Goal: Task Accomplishment & Management: Complete application form

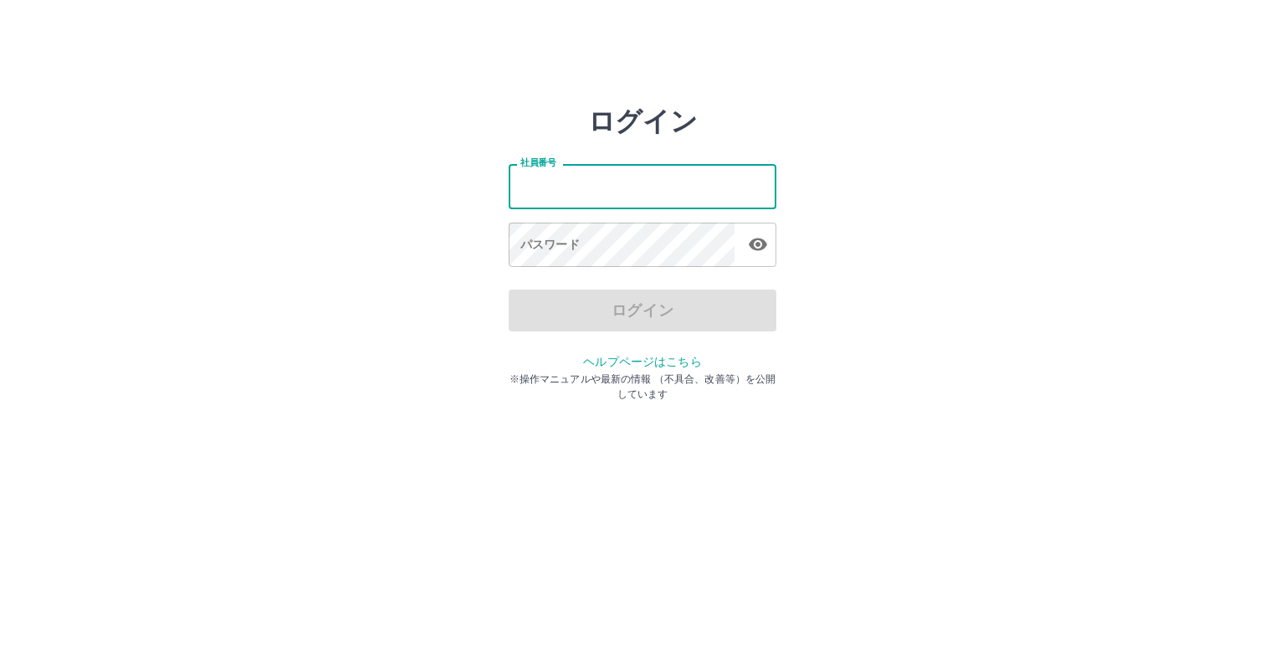
type input "*******"
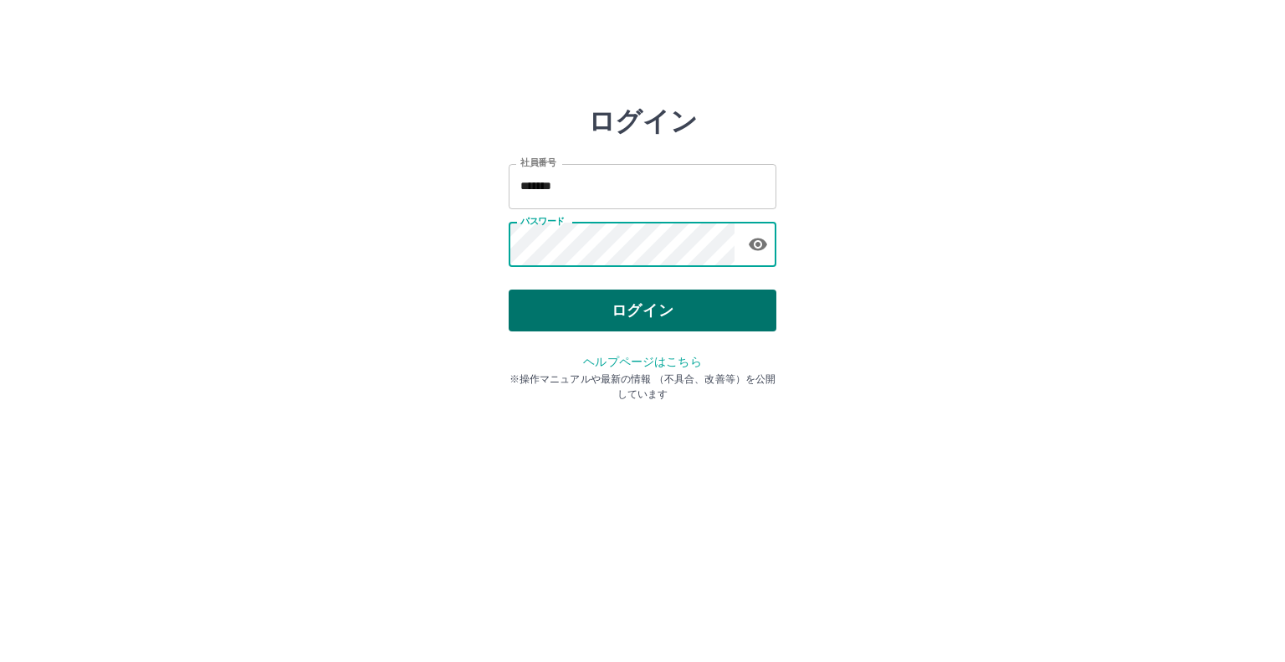
click at [651, 305] on button "ログイン" at bounding box center [643, 310] width 268 height 42
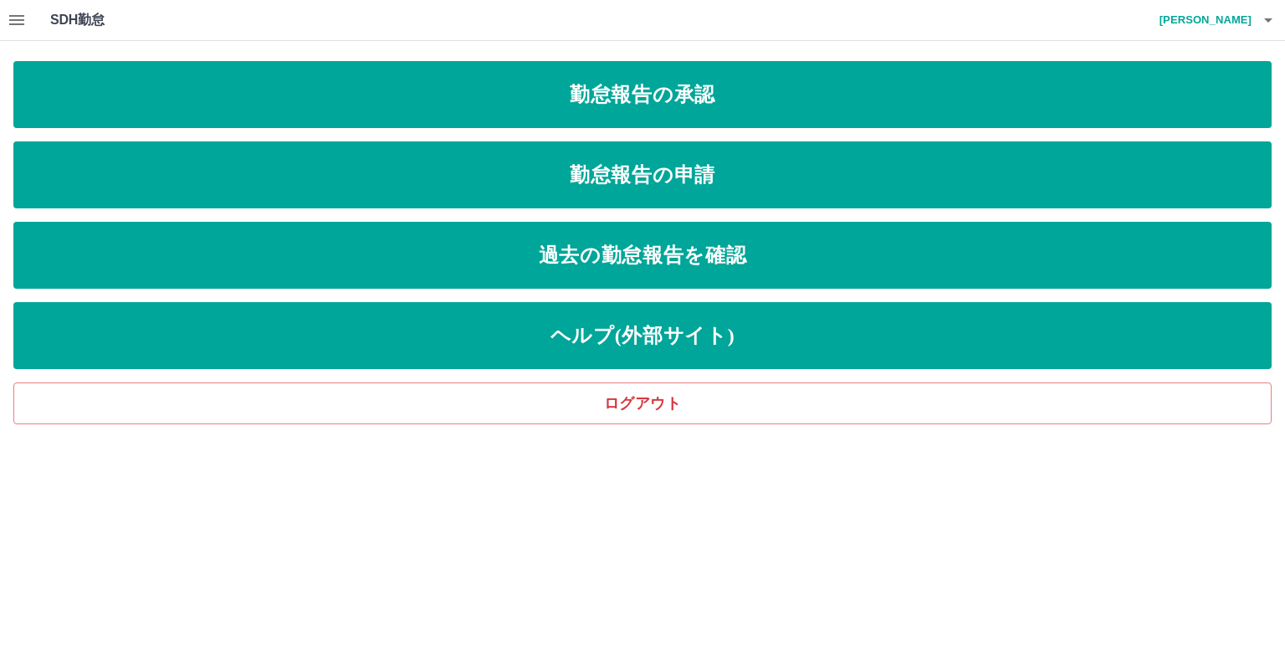
click at [67, 19] on h1 "SDH勤怠" at bounding box center [104, 20] width 109 height 40
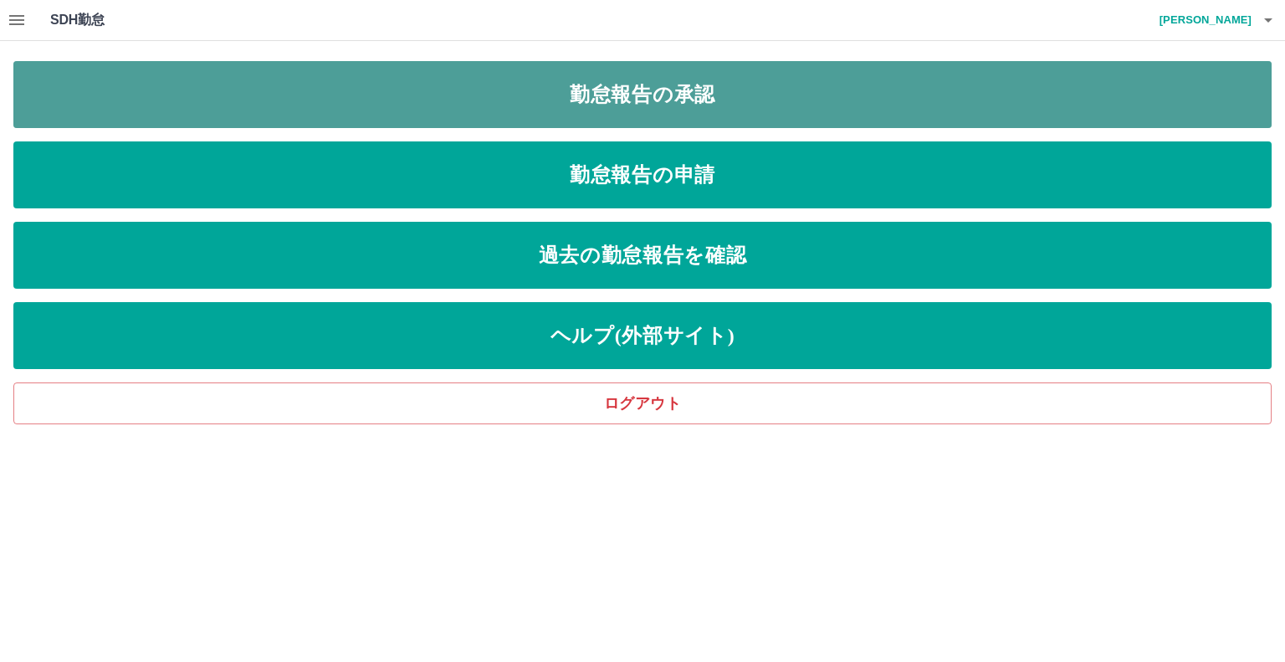
click at [625, 96] on link "勤怠報告の承認" at bounding box center [642, 94] width 1258 height 67
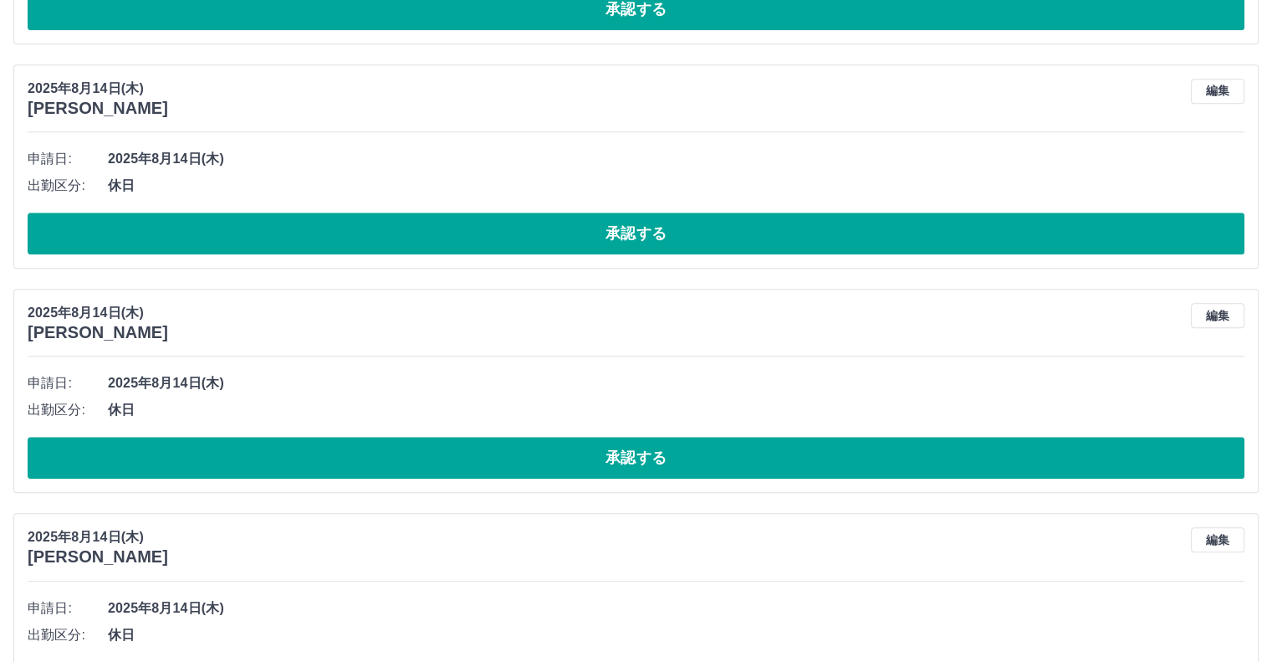
scroll to position [1747, 0]
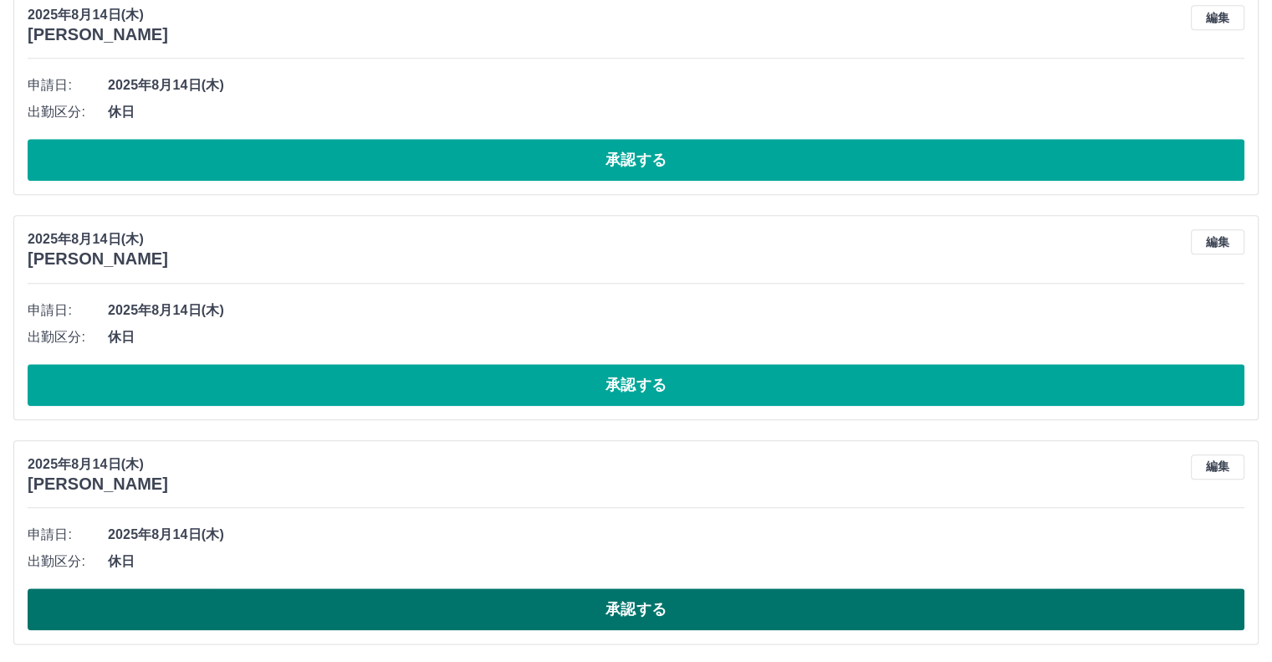
click at [519, 608] on button "承認する" at bounding box center [636, 609] width 1217 height 42
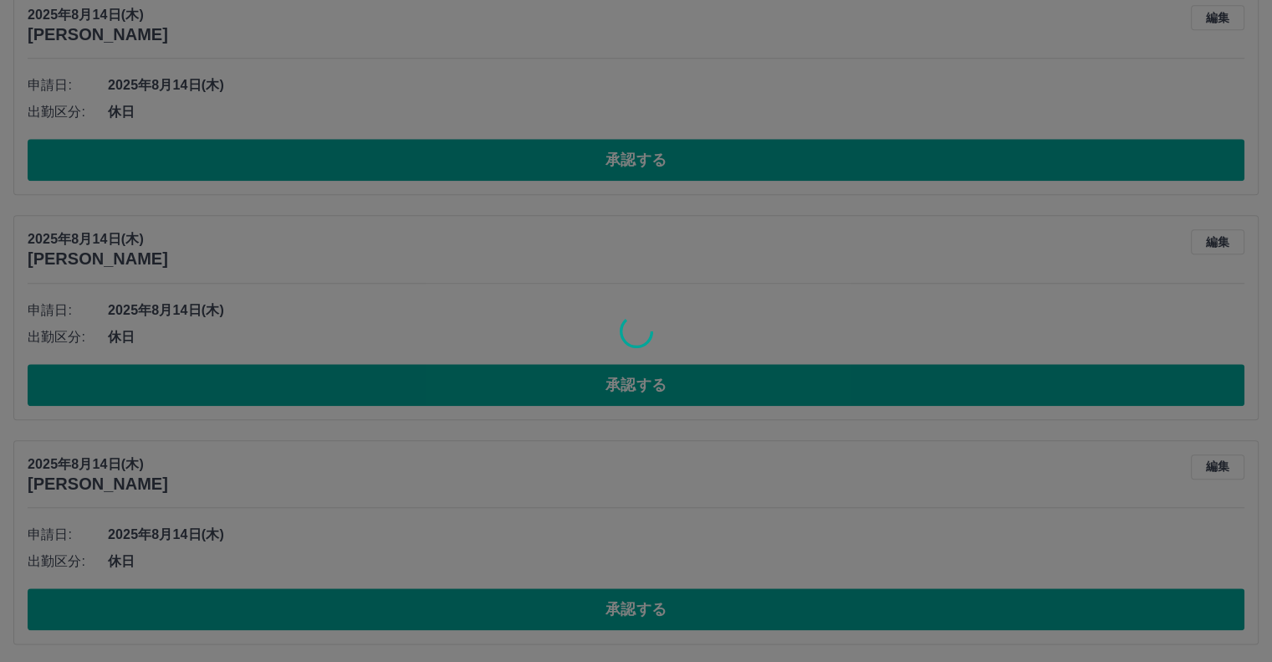
scroll to position [1522, 0]
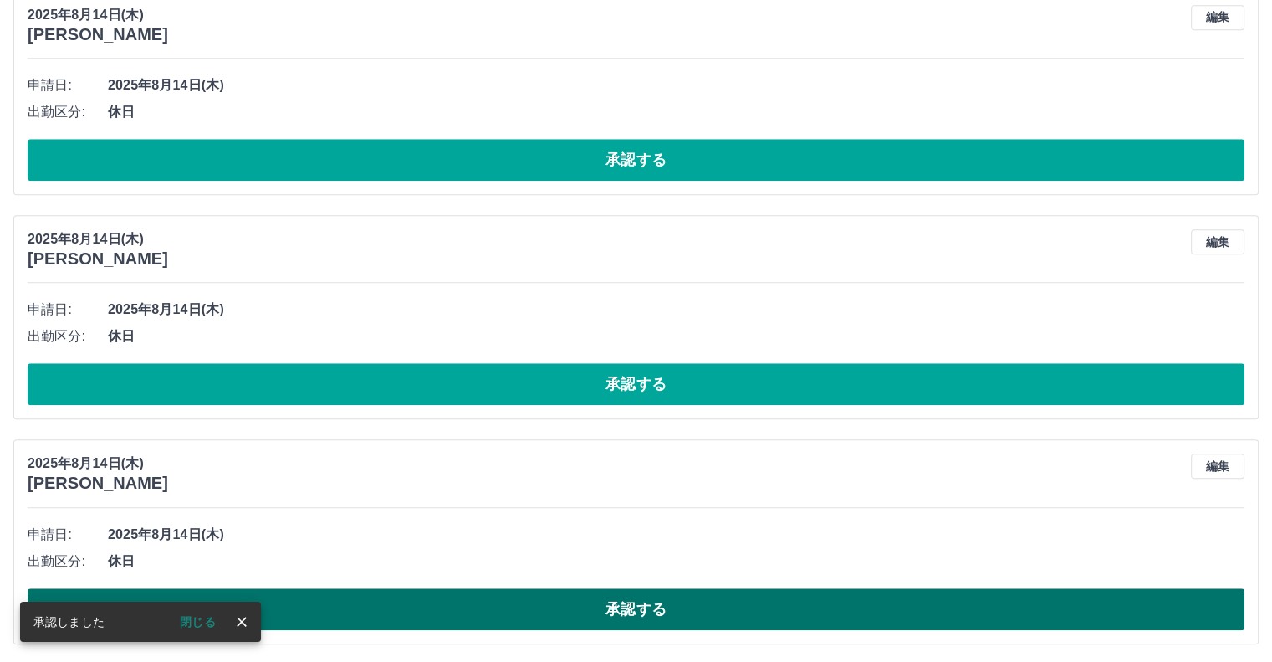
click at [650, 607] on button "承認する" at bounding box center [636, 609] width 1217 height 42
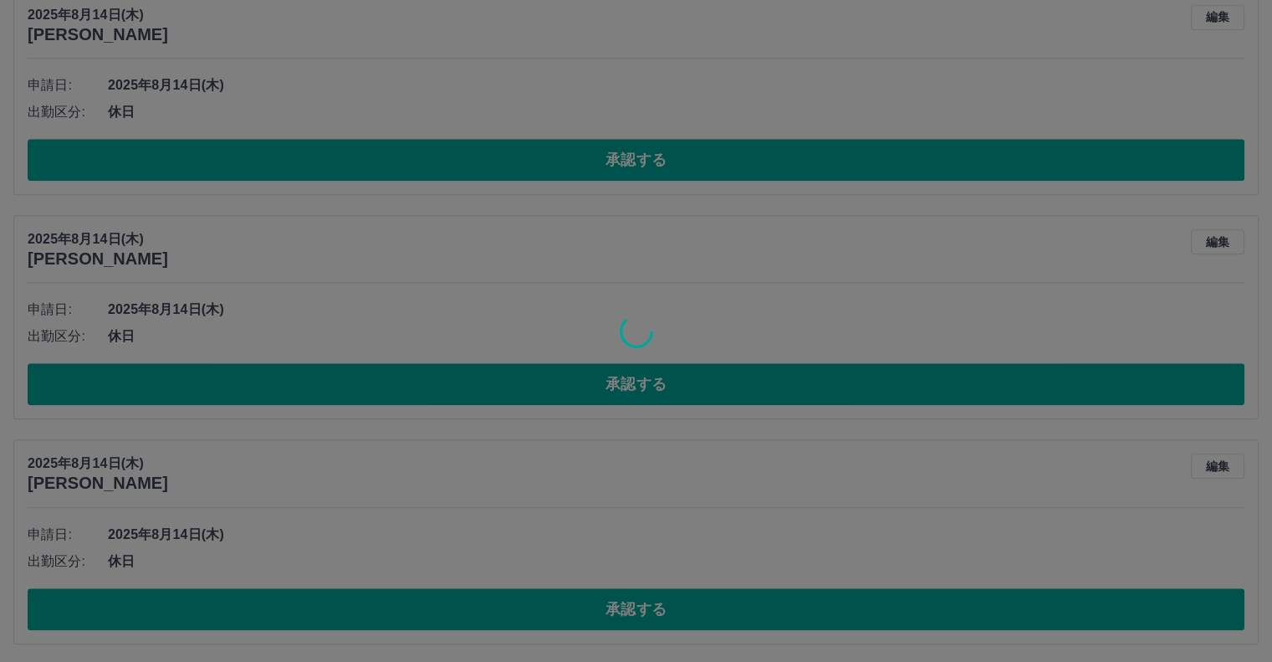
scroll to position [1298, 0]
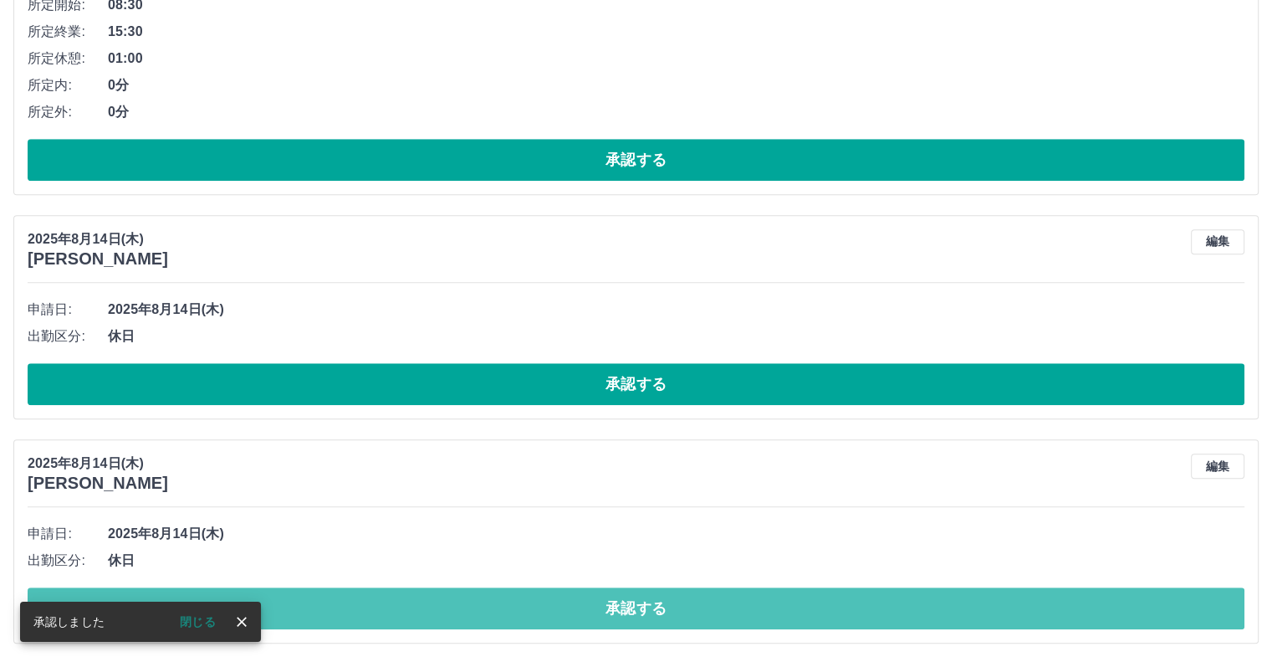
click at [637, 601] on button "承認する" at bounding box center [636, 608] width 1217 height 42
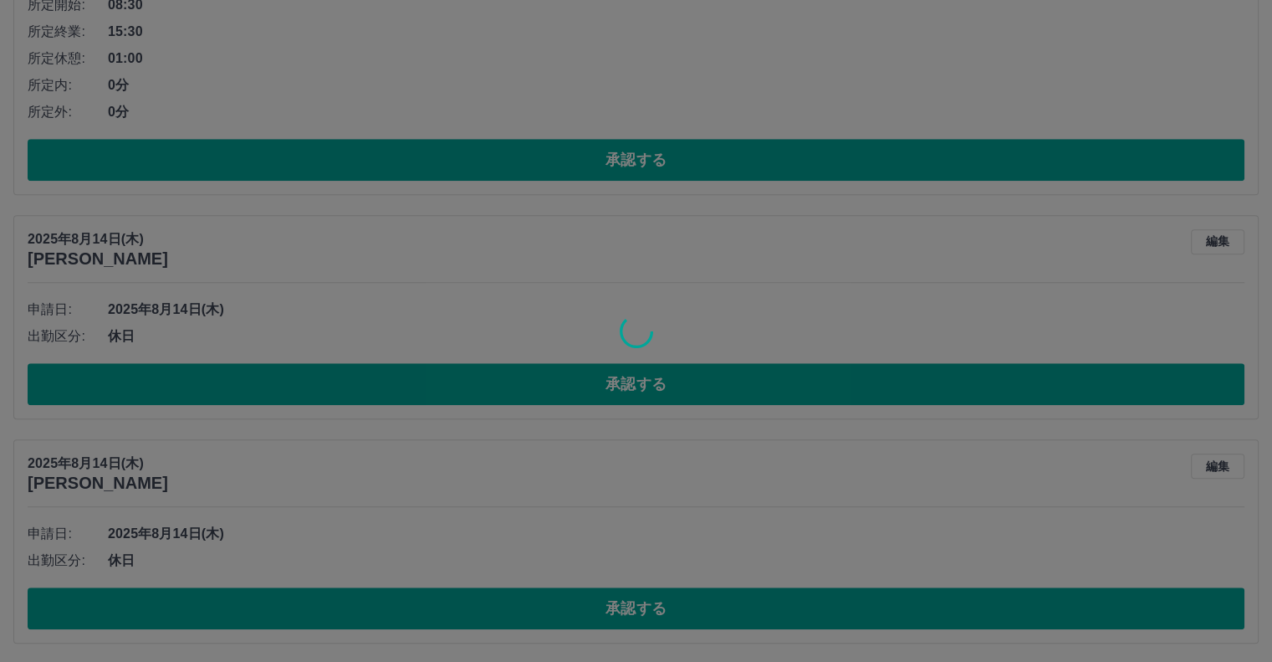
scroll to position [1074, 0]
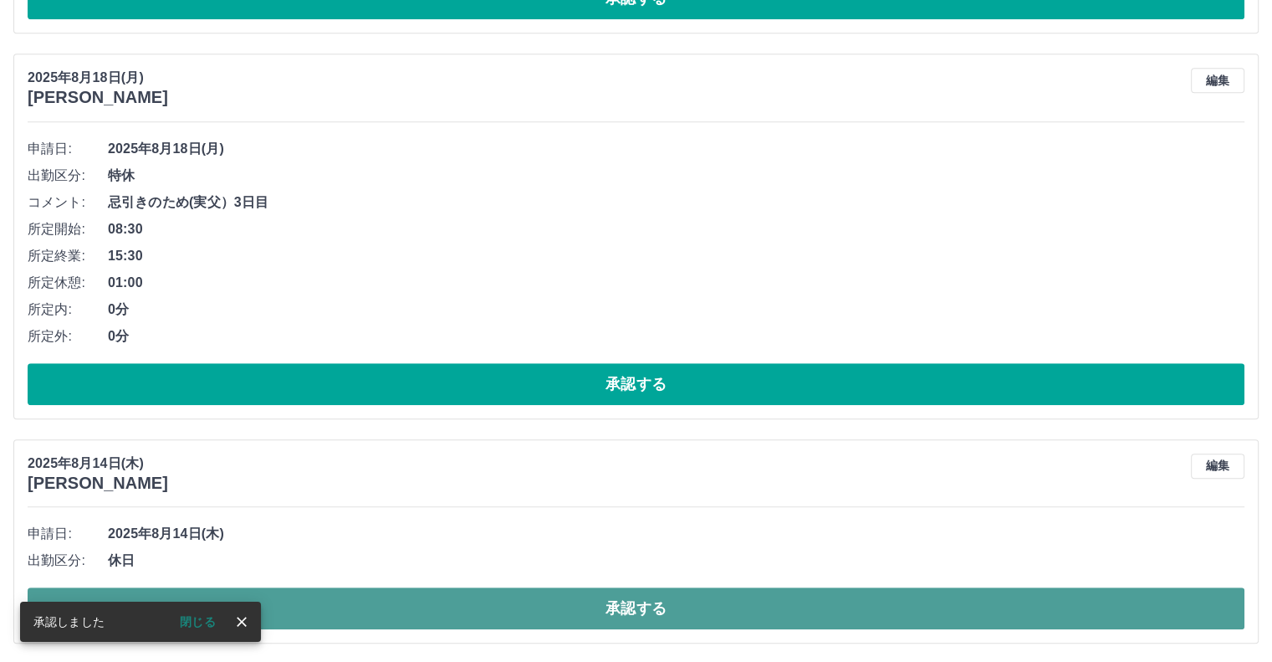
click at [639, 601] on button "承認する" at bounding box center [636, 608] width 1217 height 42
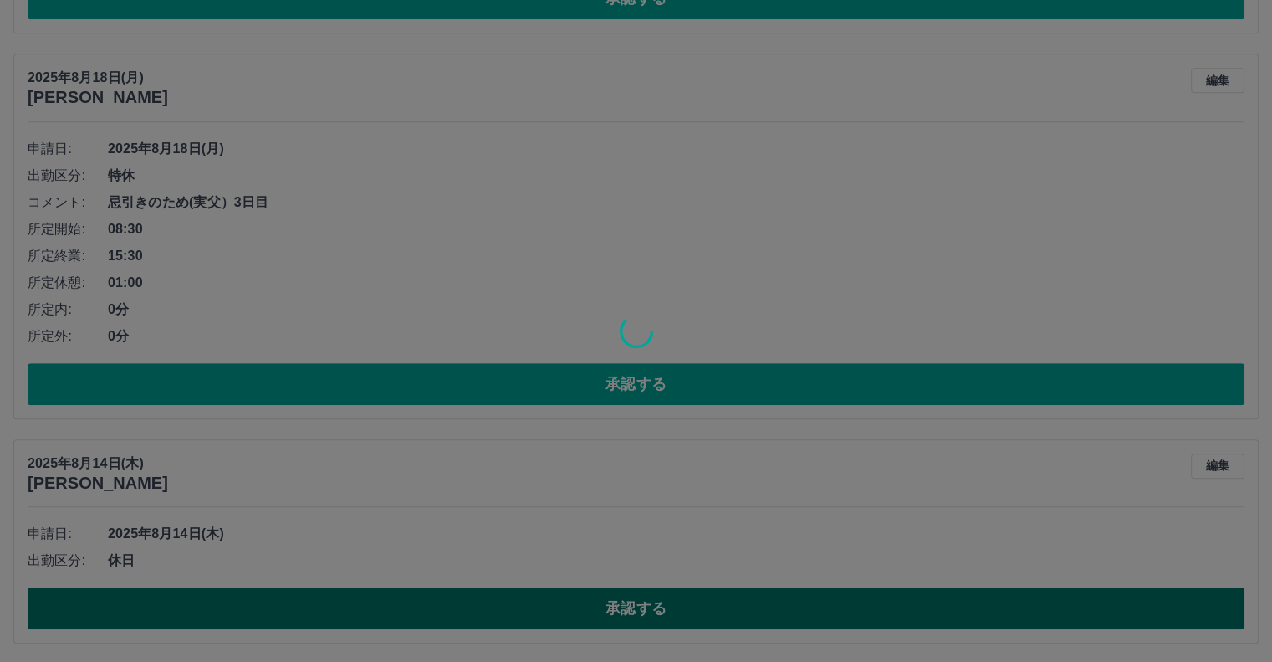
scroll to position [850, 0]
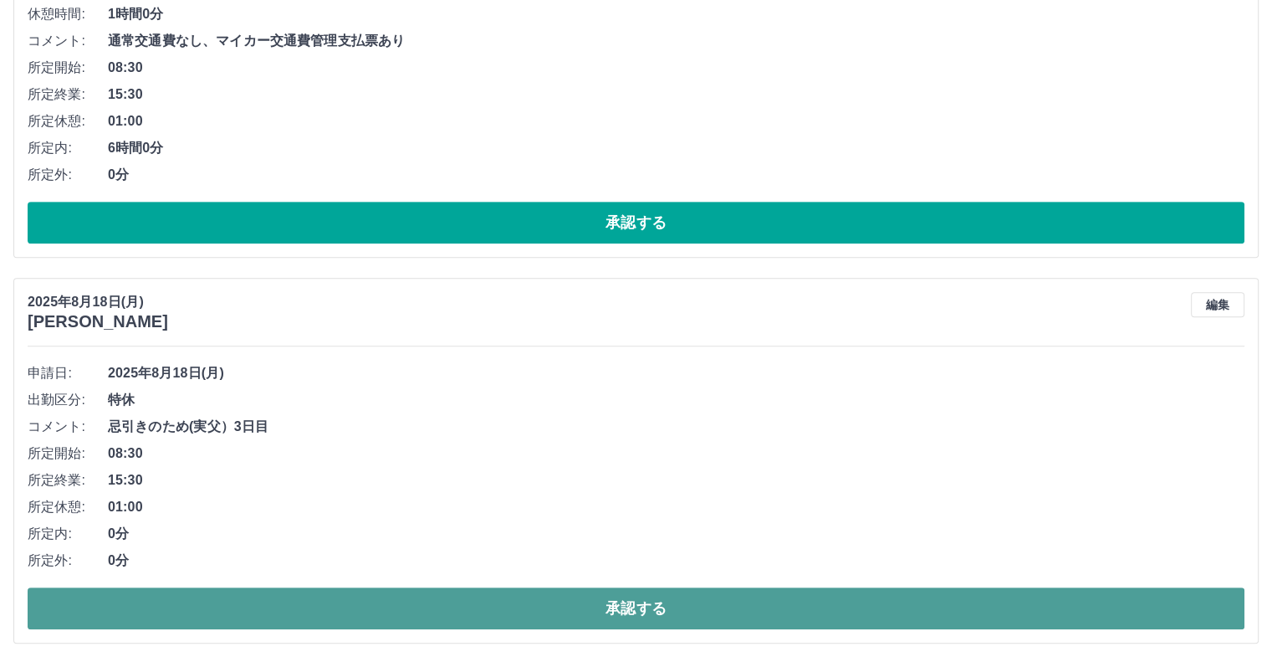
click at [653, 601] on button "承認する" at bounding box center [636, 608] width 1217 height 42
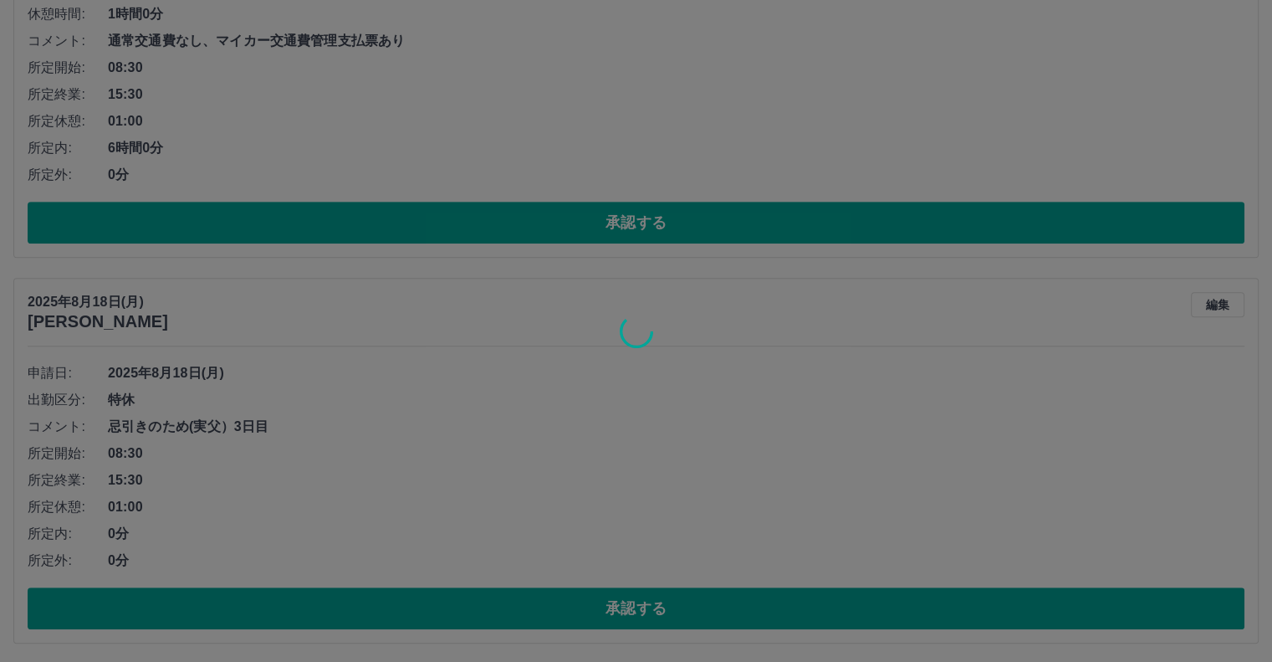
scroll to position [466, 0]
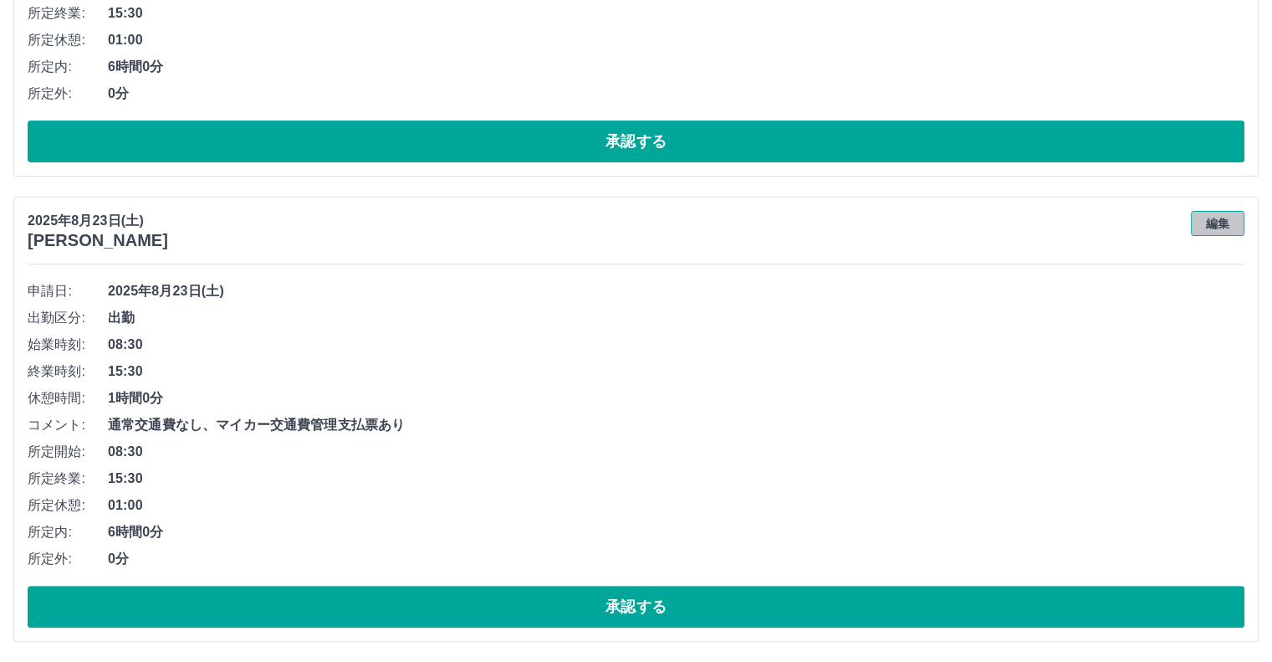
click at [1219, 225] on button "編集" at bounding box center [1218, 223] width 54 height 25
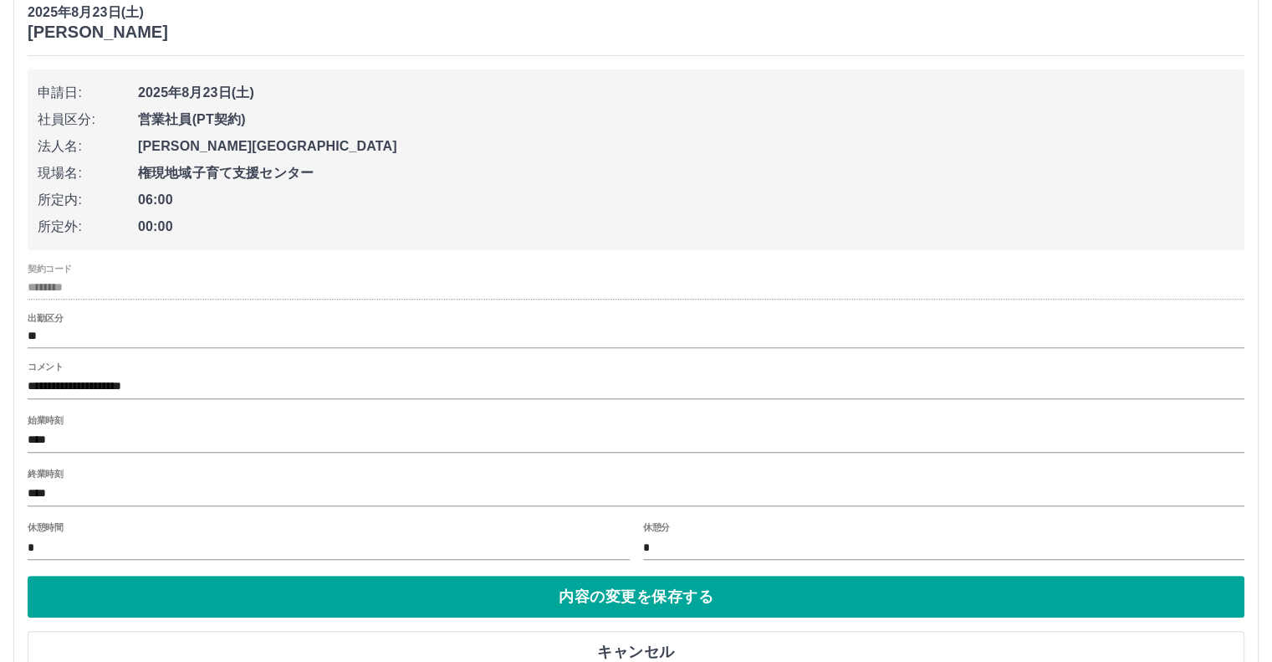
scroll to position [685, 0]
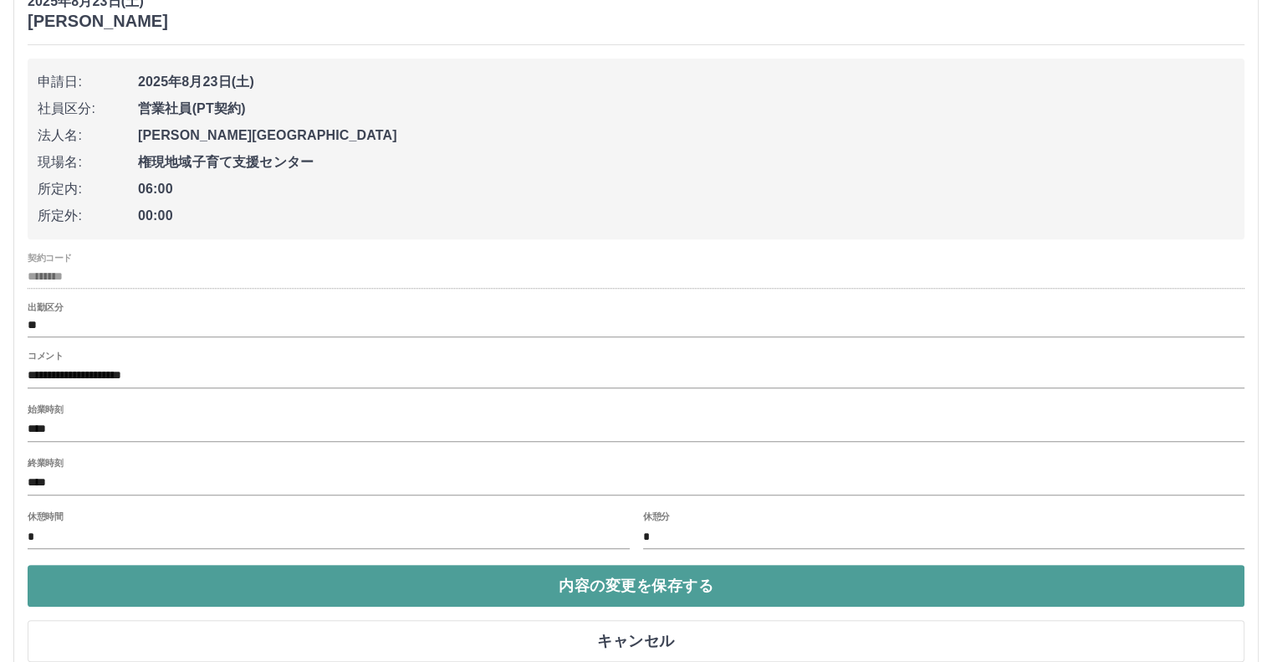
click at [683, 585] on button "内容の変更を保存する" at bounding box center [636, 586] width 1217 height 42
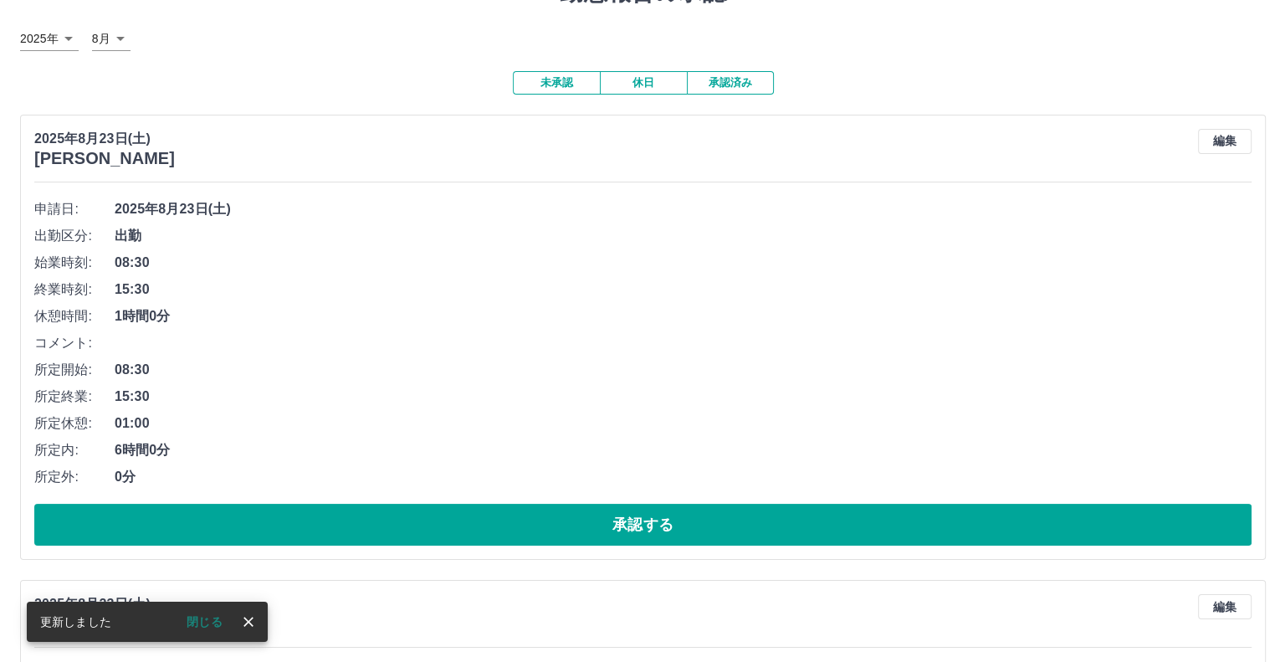
scroll to position [0, 0]
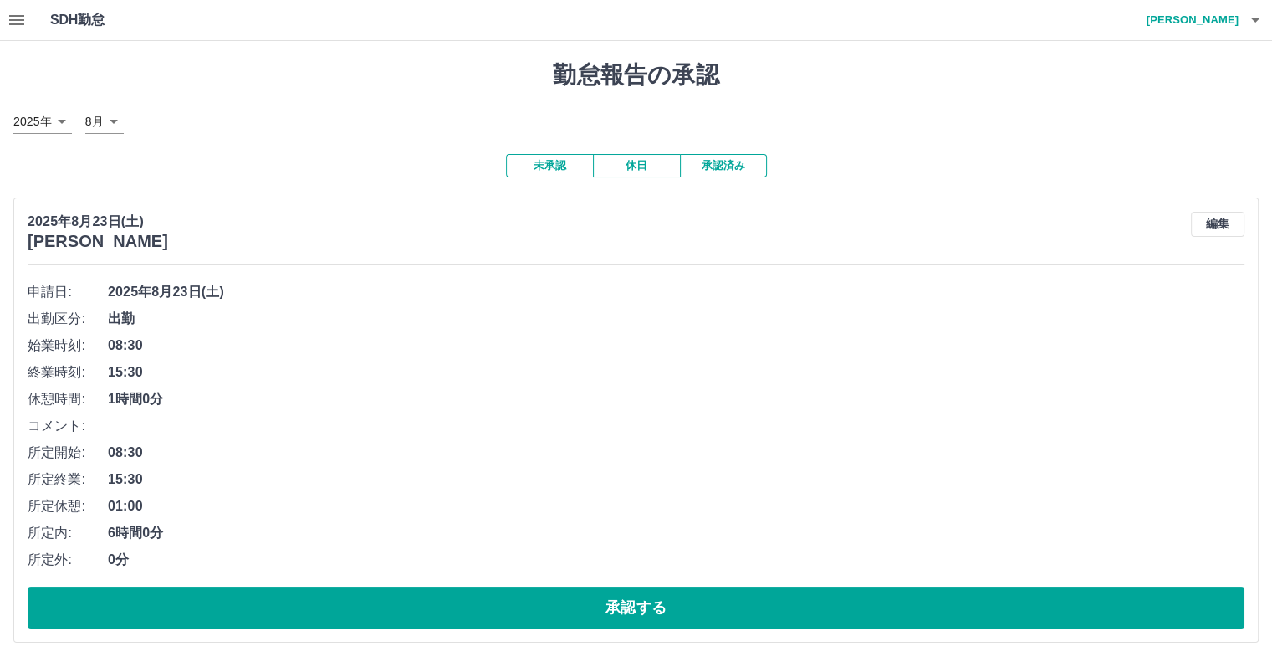
click at [13, 19] on icon "button" at bounding box center [16, 20] width 15 height 10
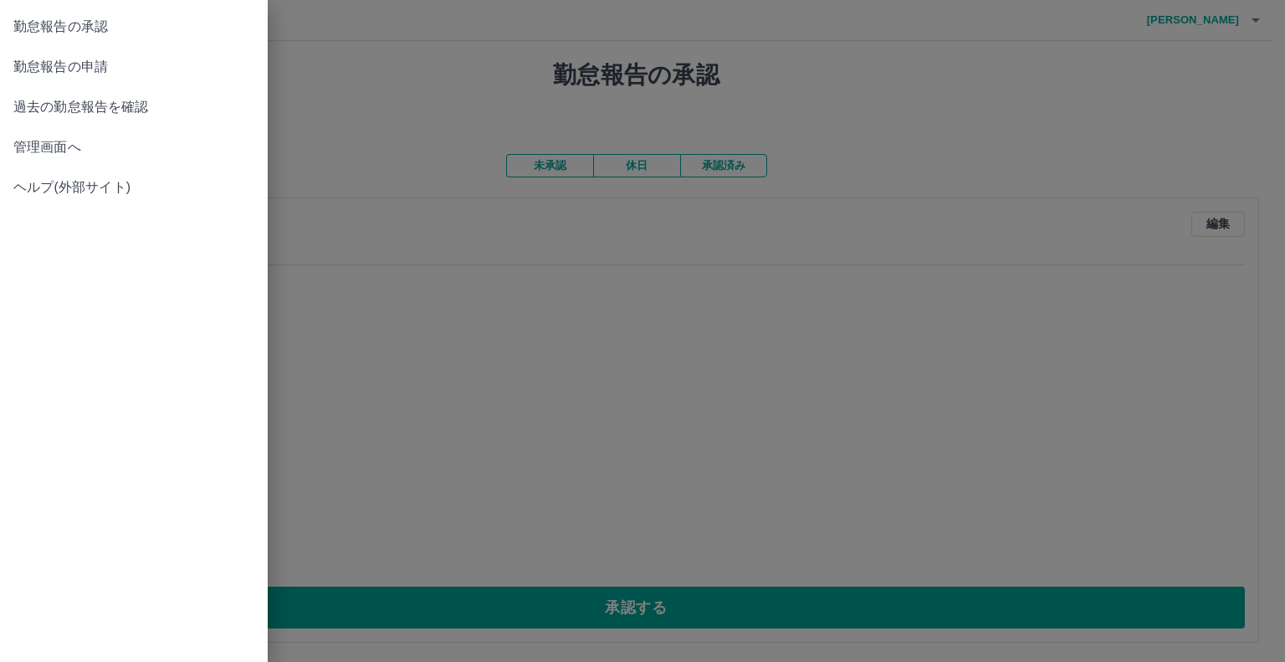
click at [51, 148] on span "管理画面へ" at bounding box center [133, 147] width 241 height 20
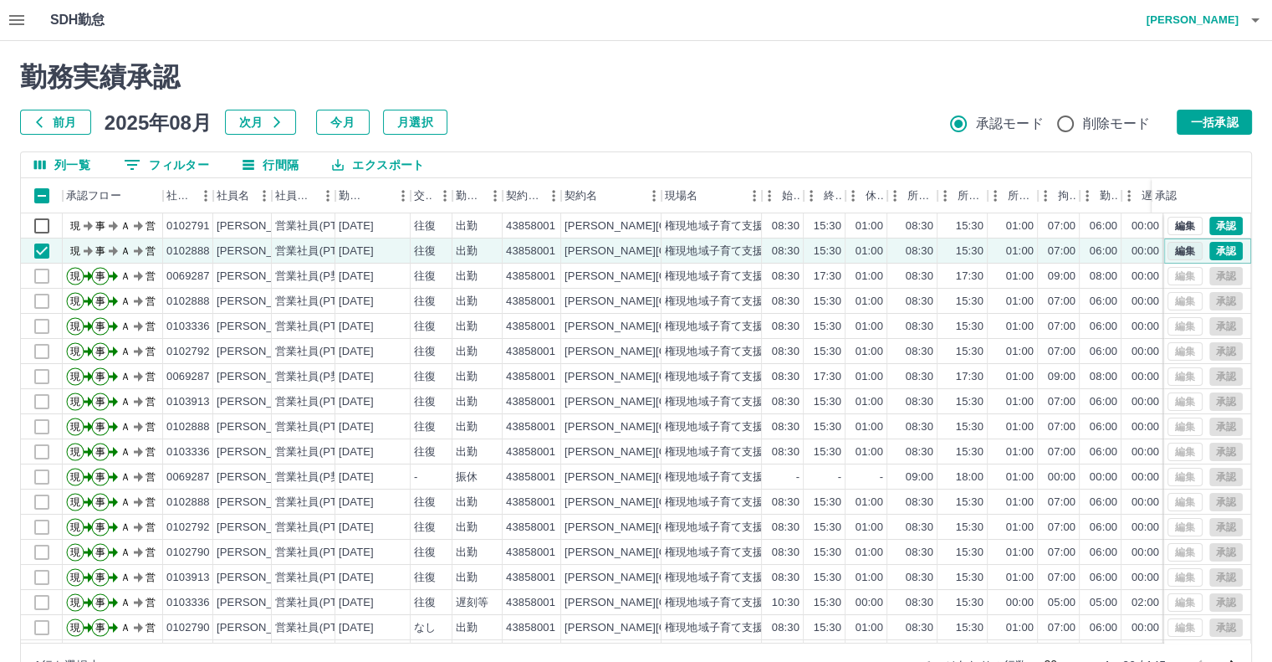
click at [1169, 249] on button "編集" at bounding box center [1185, 251] width 35 height 18
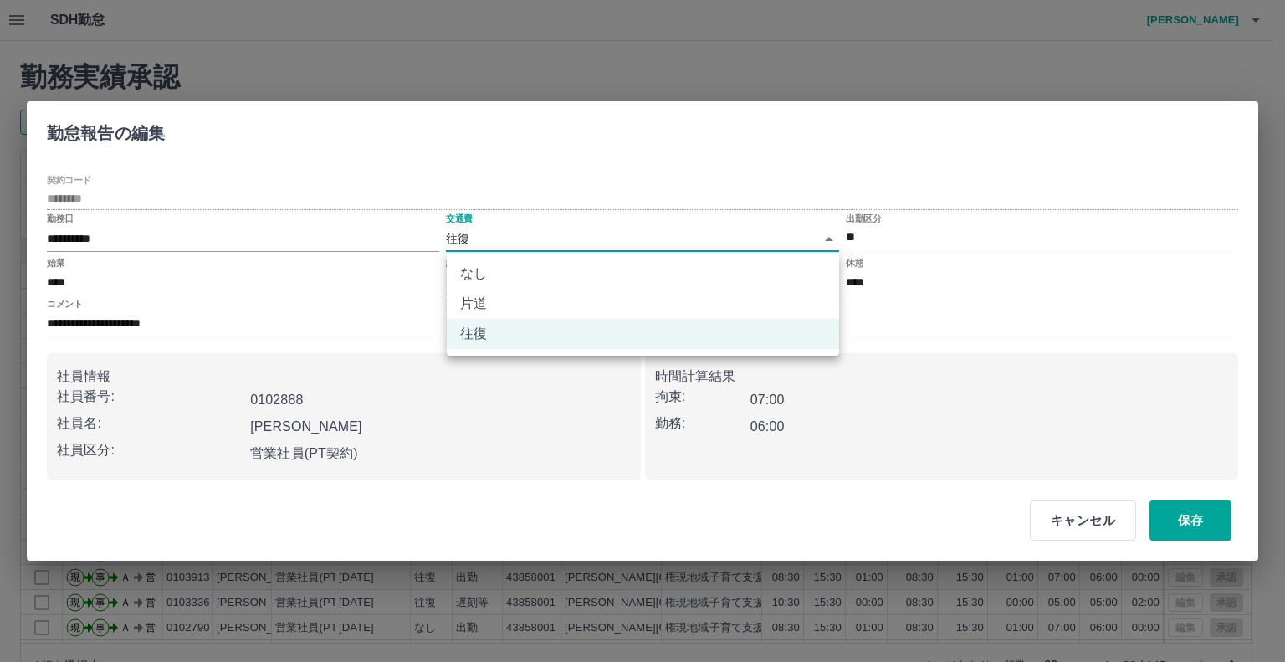
click at [465, 238] on body "SDH勤怠 日髙　ひとみ 勤務実績承認 前月 2025年08月 次月 今月 月選択 承認モード 削除モード 一括承認 列一覧 0 フィルター 行間隔 エクスポ…" at bounding box center [642, 353] width 1285 height 707
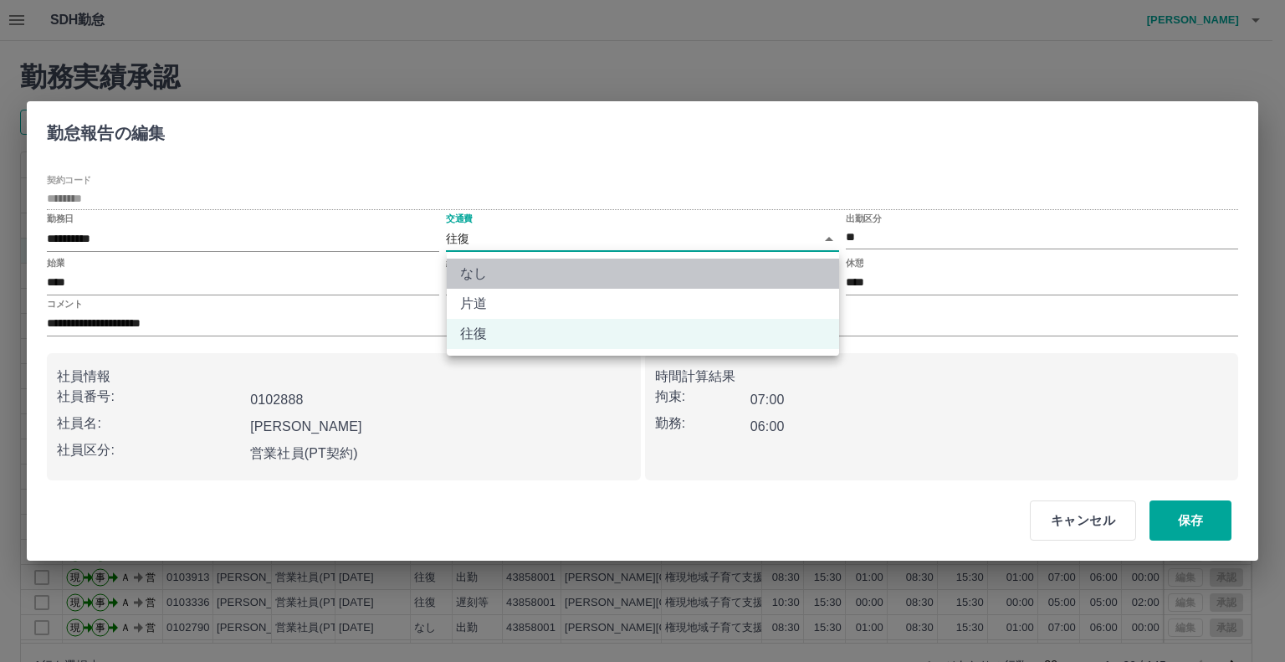
click at [476, 273] on li "なし" at bounding box center [643, 273] width 392 height 30
type input "****"
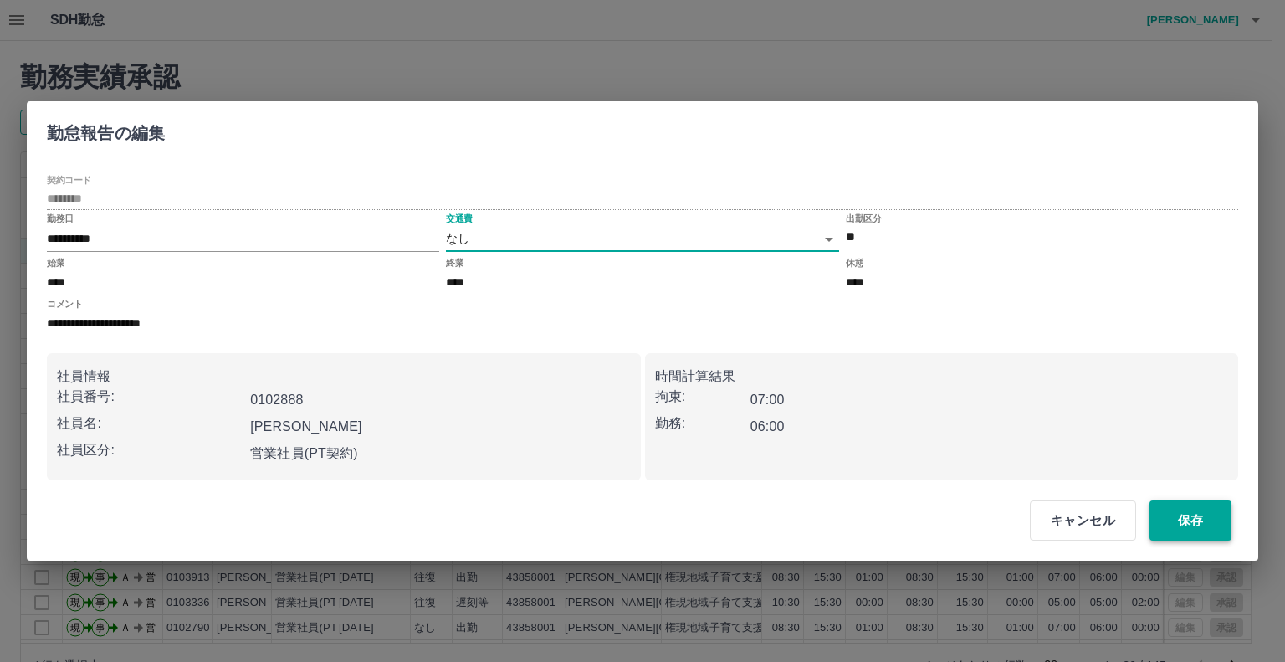
click at [1200, 518] on button "保存" at bounding box center [1190, 520] width 82 height 40
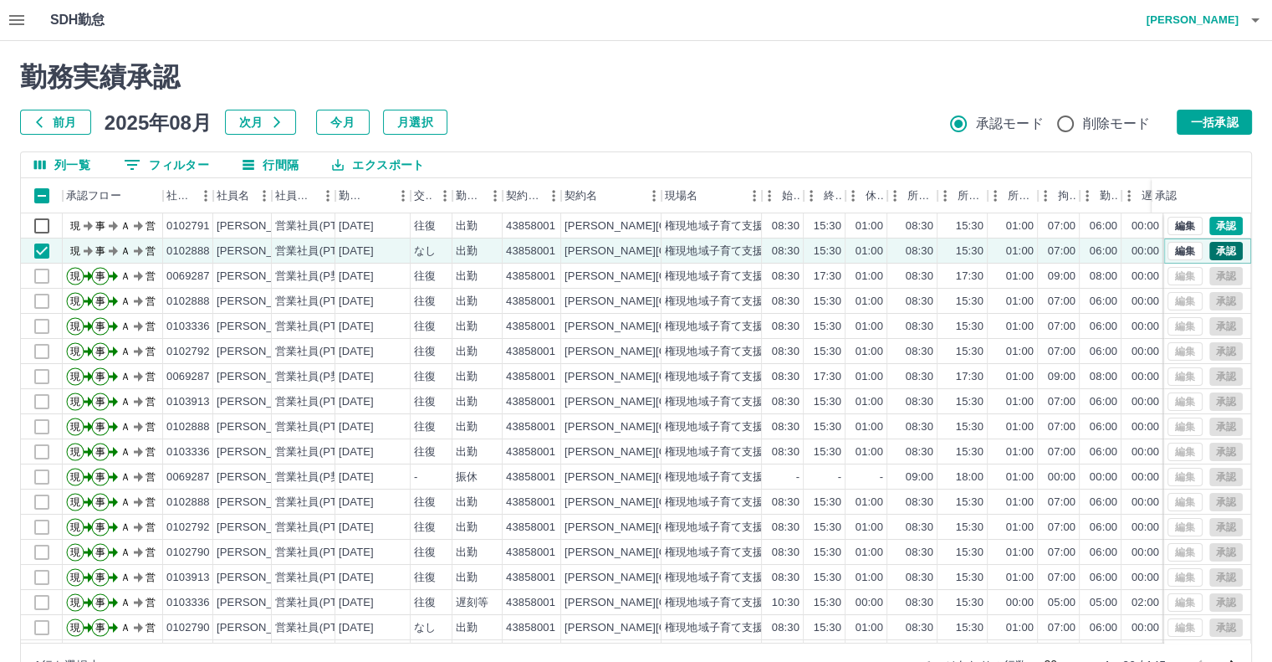
click at [1217, 253] on button "承認" at bounding box center [1226, 251] width 33 height 18
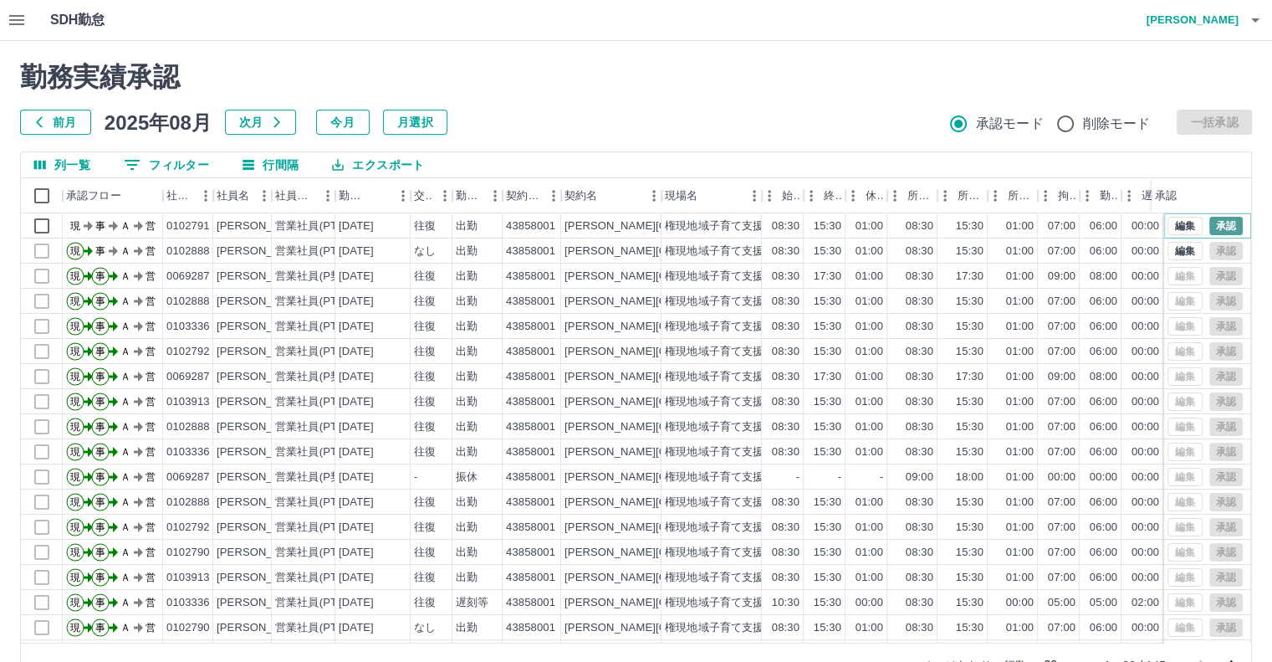
click at [1210, 227] on button "承認" at bounding box center [1226, 226] width 33 height 18
click at [1256, 18] on icon "button" at bounding box center [1256, 20] width 20 height 20
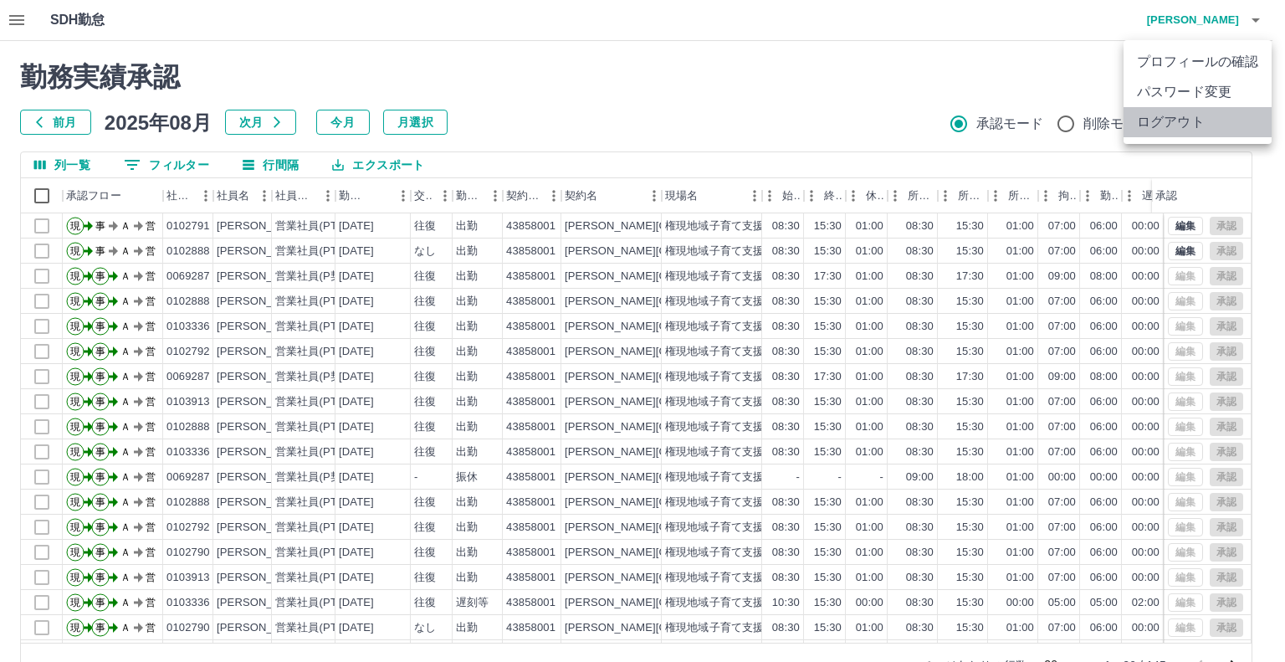
click at [1187, 119] on li "ログアウト" at bounding box center [1197, 122] width 148 height 30
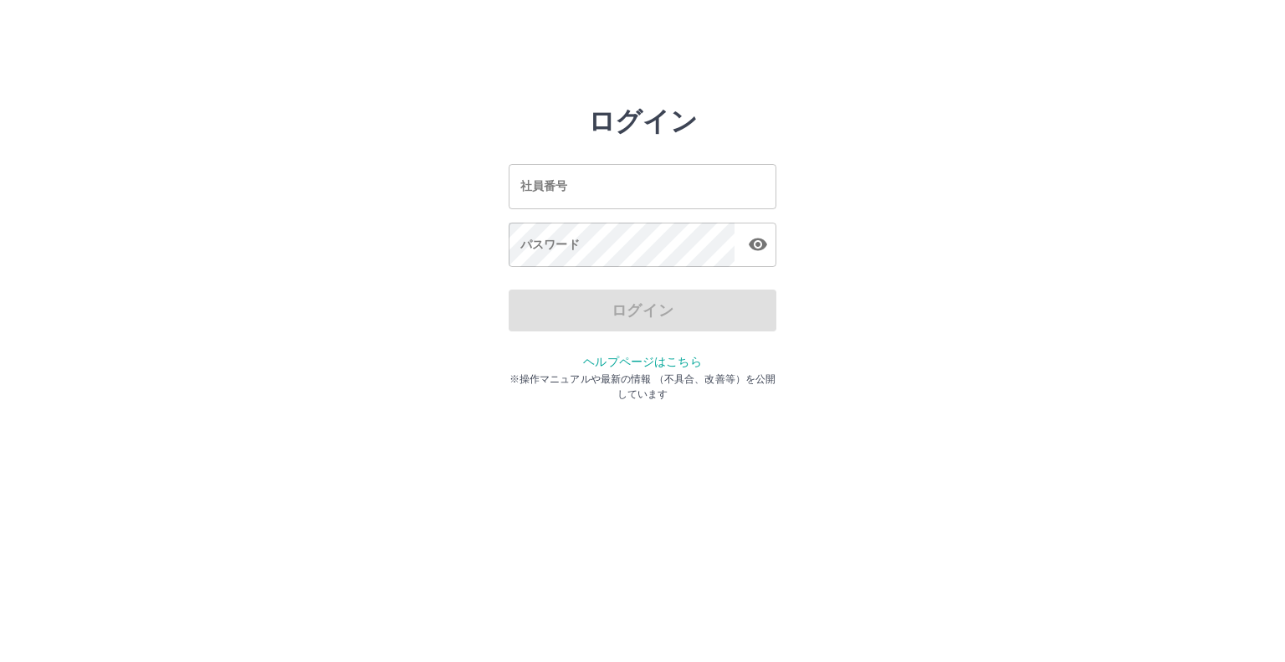
click at [587, 188] on input "社員番号" at bounding box center [643, 186] width 268 height 44
type input "*******"
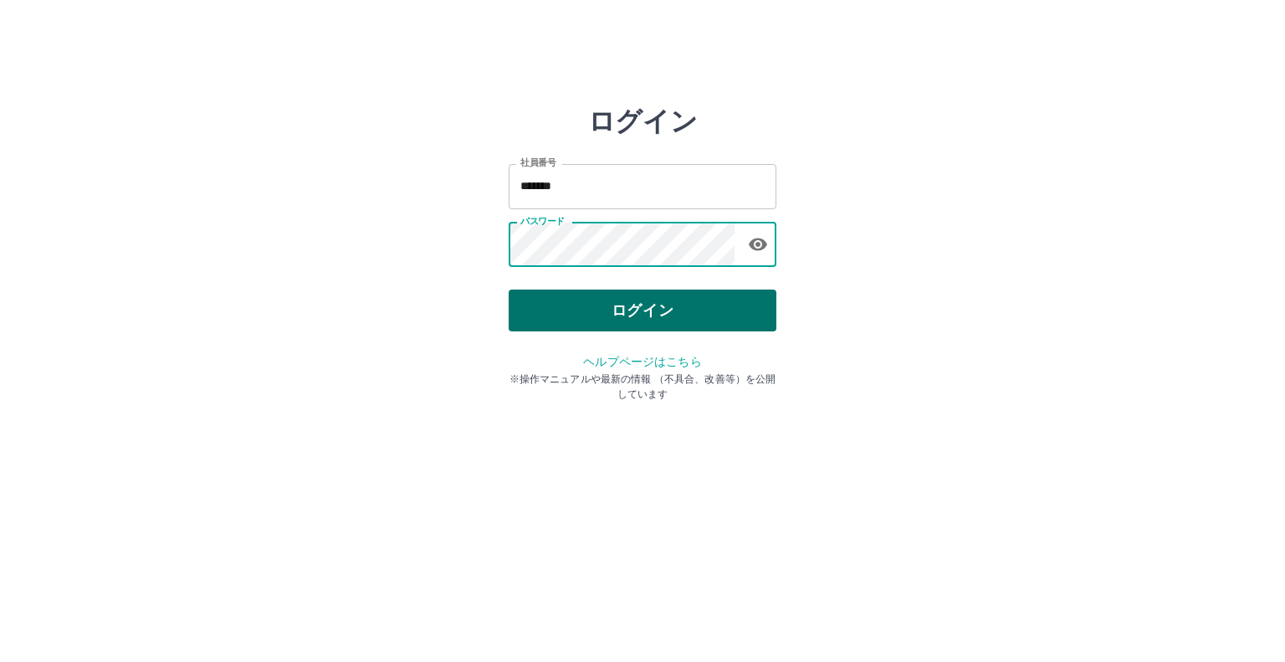
click at [625, 315] on button "ログイン" at bounding box center [643, 310] width 268 height 42
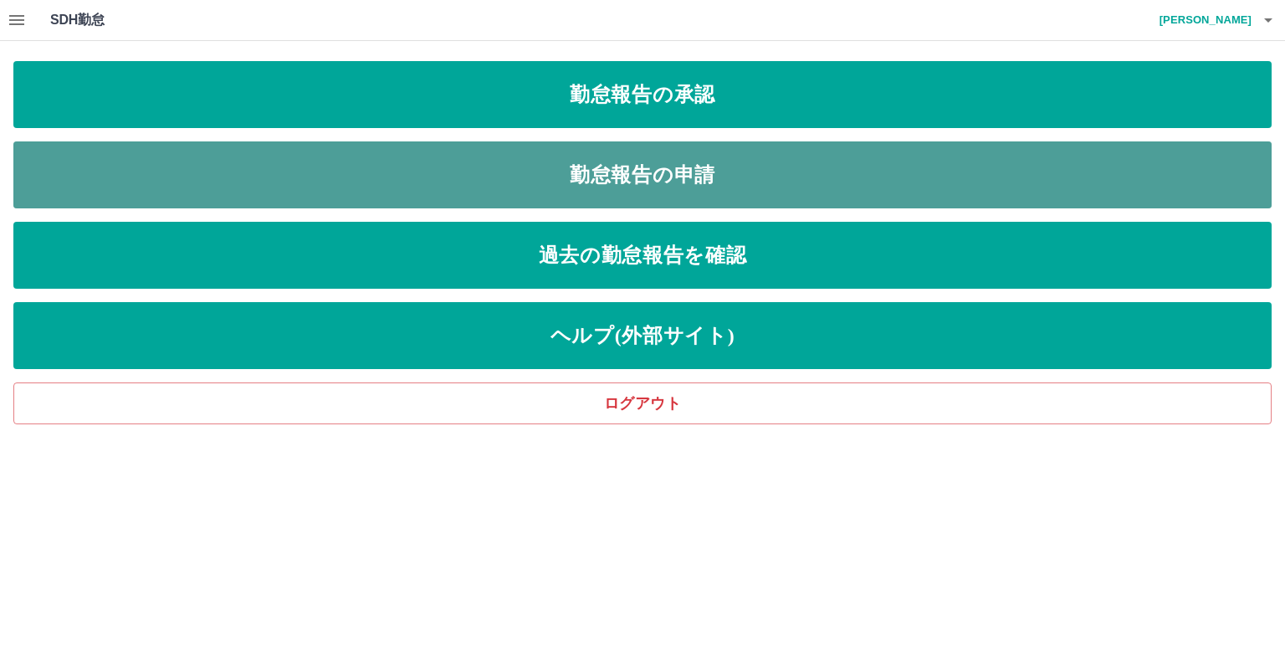
click at [642, 185] on link "勤怠報告の申請" at bounding box center [642, 174] width 1258 height 67
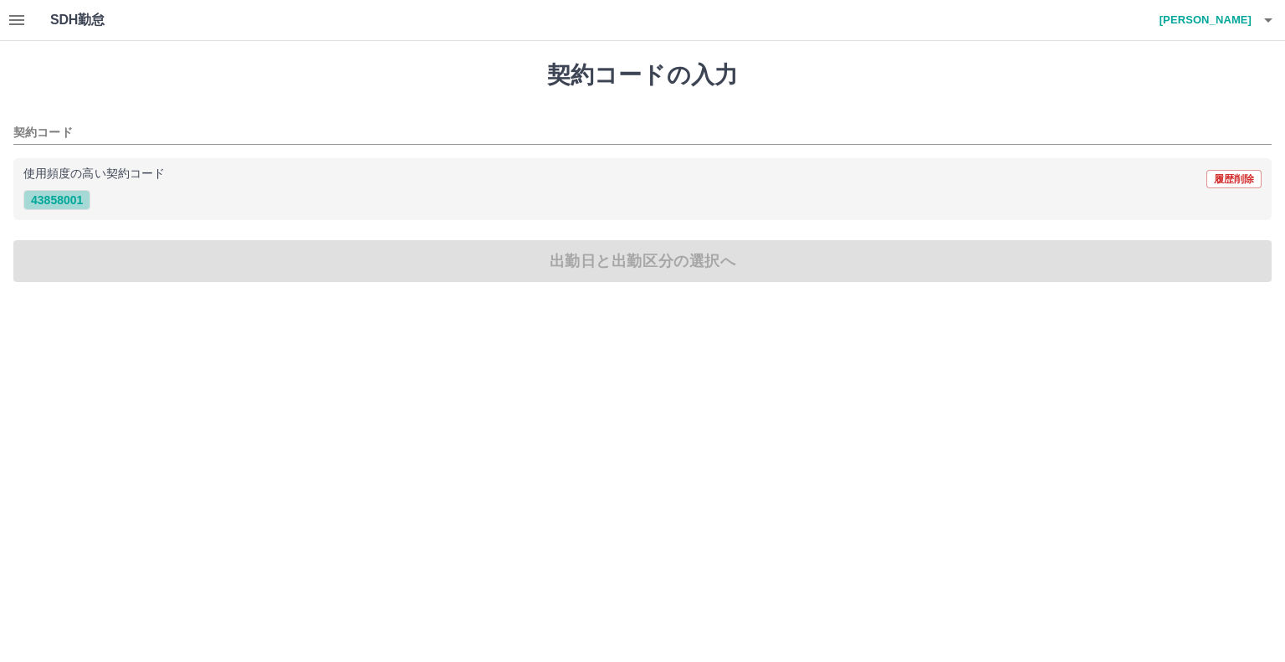
click at [77, 201] on button "43858001" at bounding box center [56, 200] width 67 height 20
type input "********"
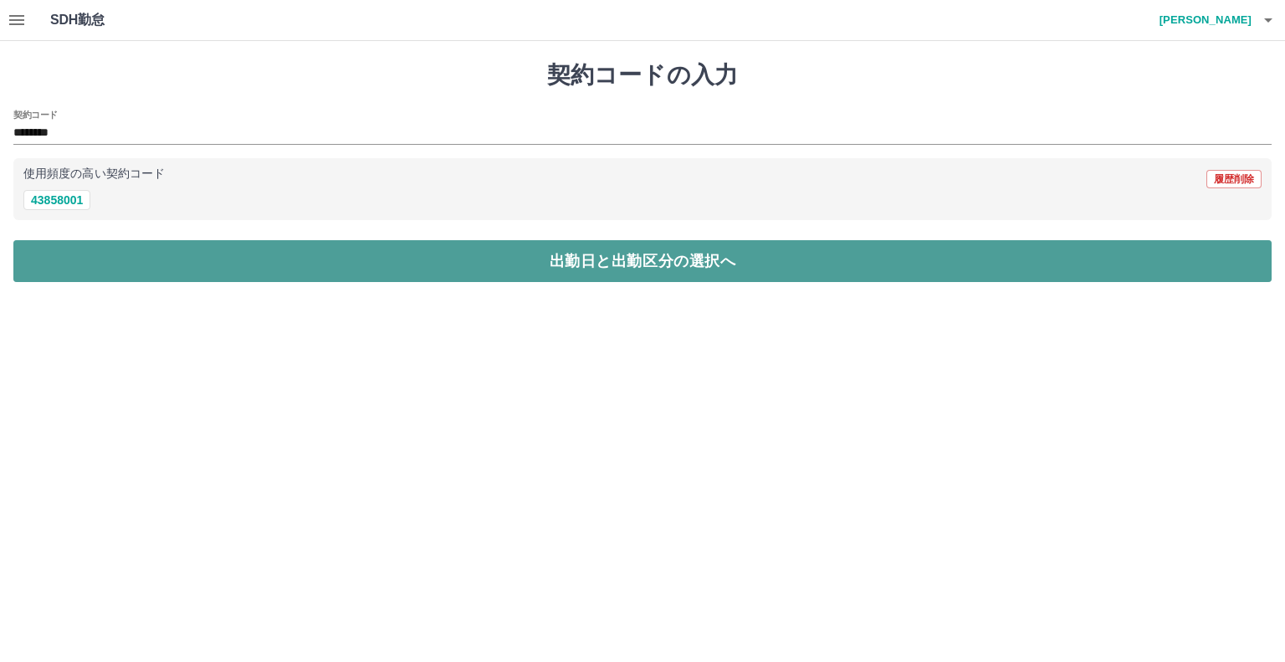
click at [448, 271] on button "出勤日と出勤区分の選択へ" at bounding box center [642, 261] width 1258 height 42
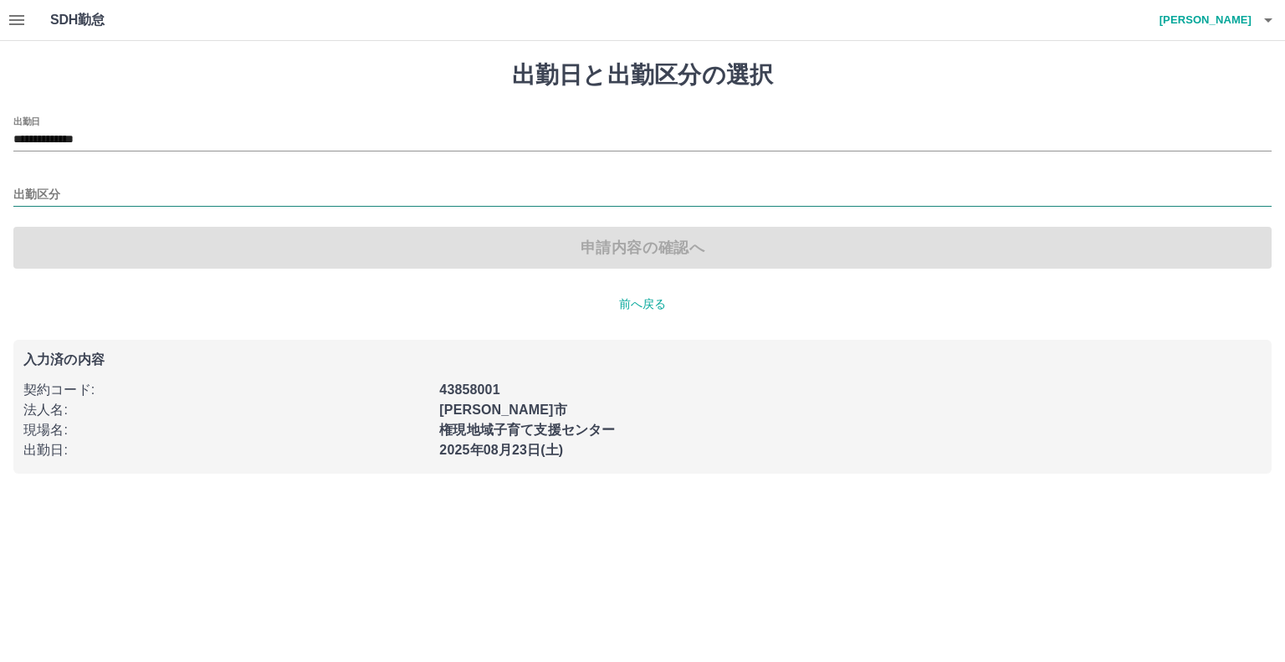
click at [49, 188] on input "出勤区分" at bounding box center [642, 195] width 1258 height 21
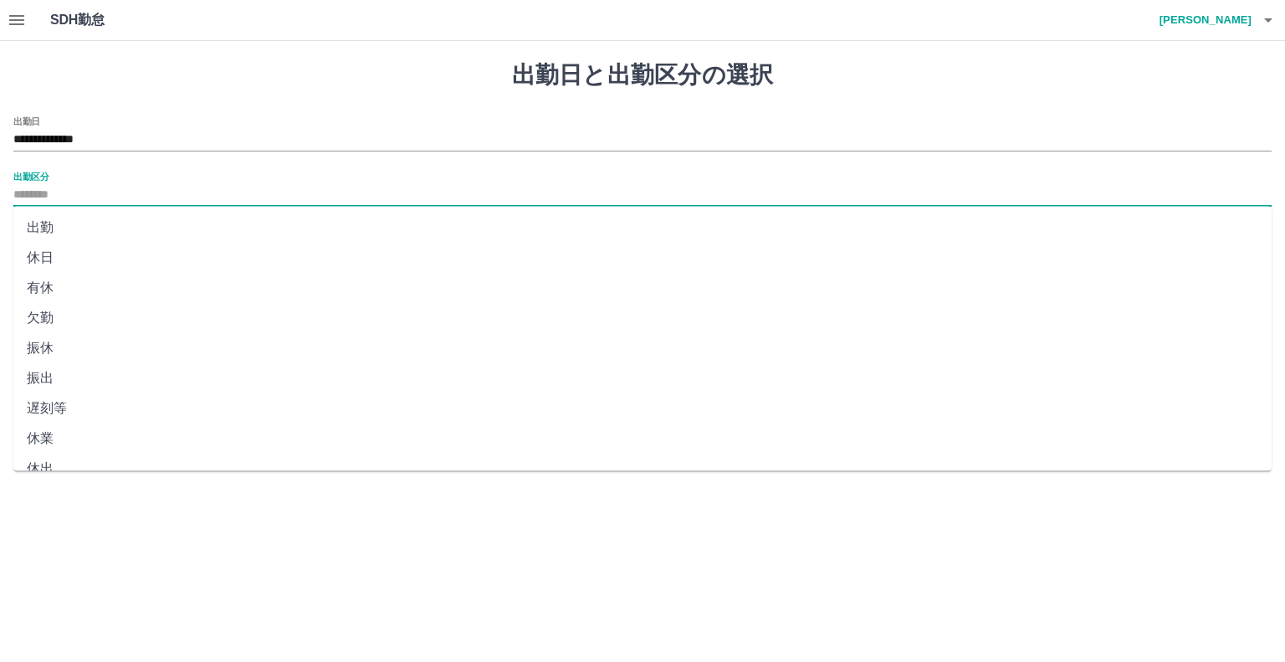
click at [47, 376] on li "振出" at bounding box center [642, 378] width 1258 height 30
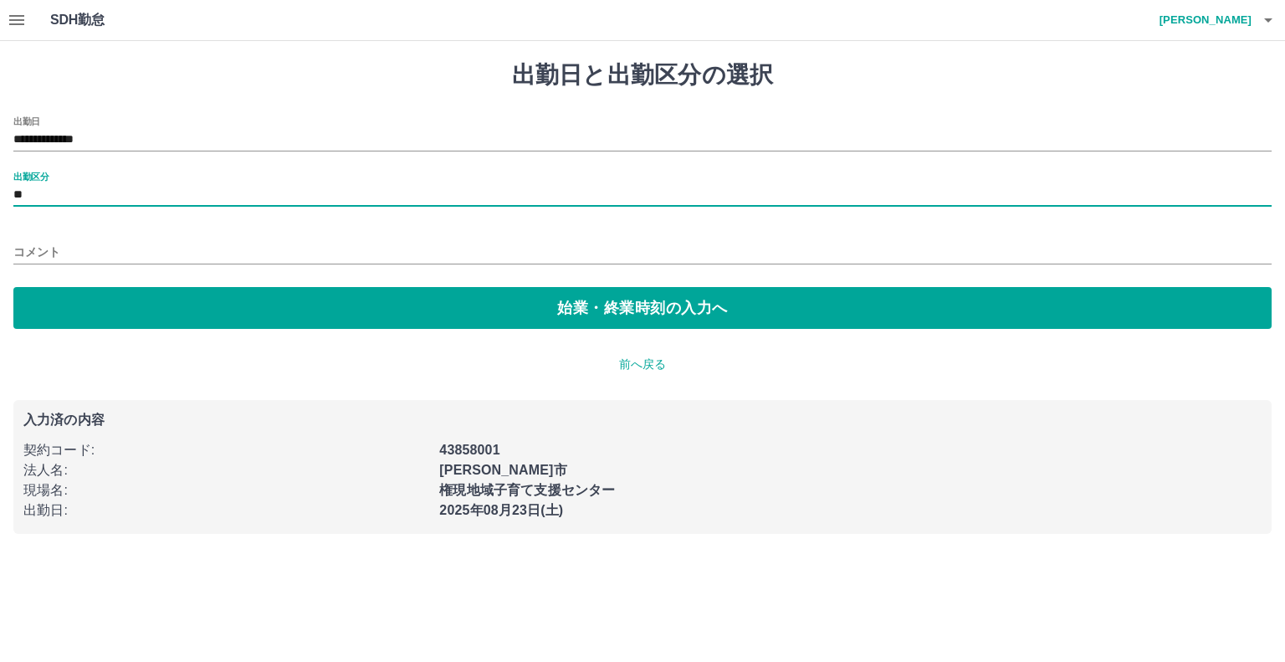
type input "**"
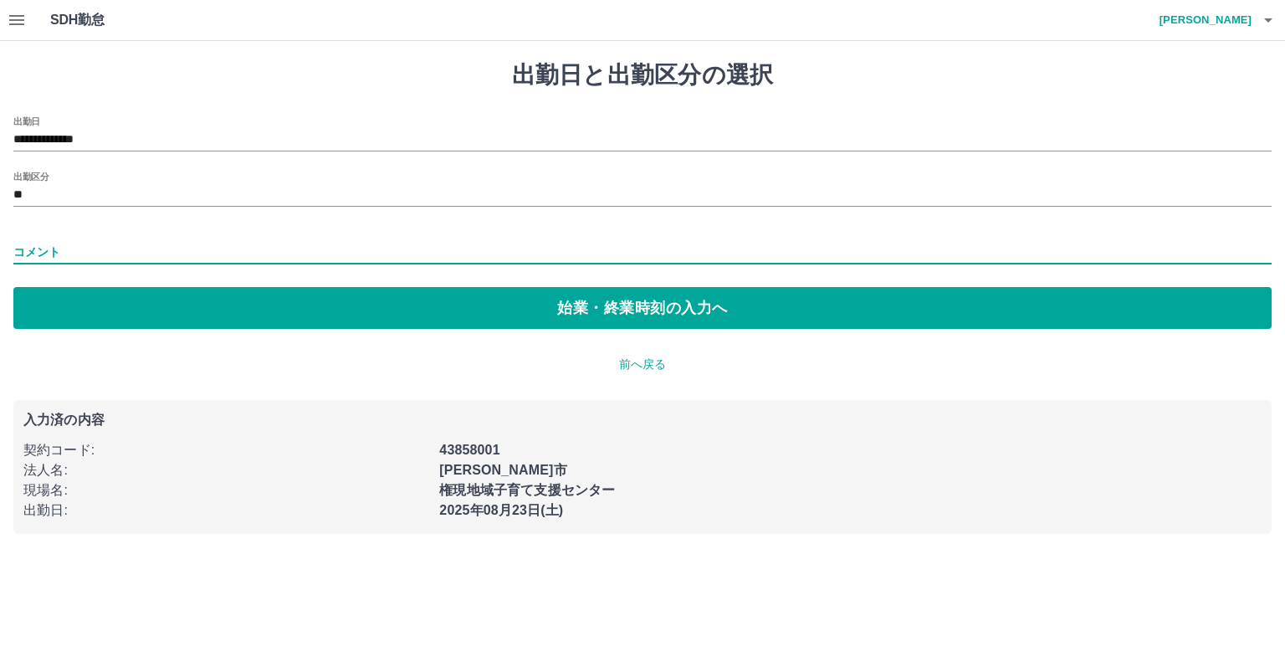
click at [70, 249] on input "コメント" at bounding box center [642, 252] width 1258 height 24
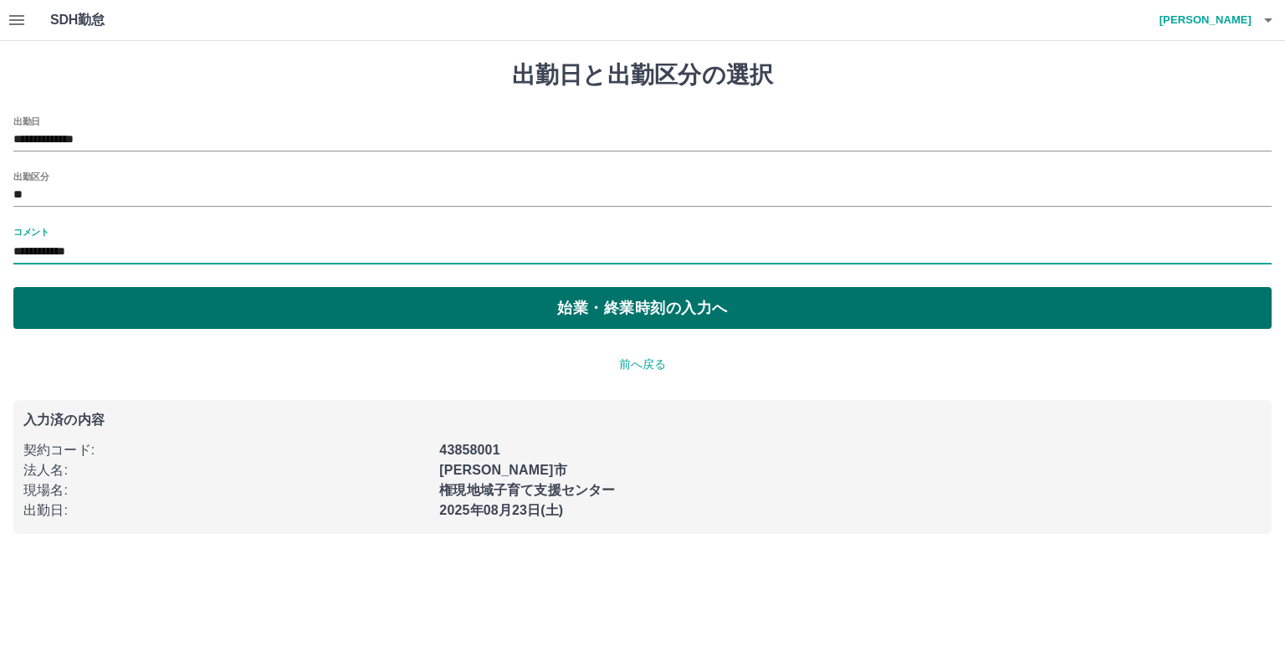
type input "**********"
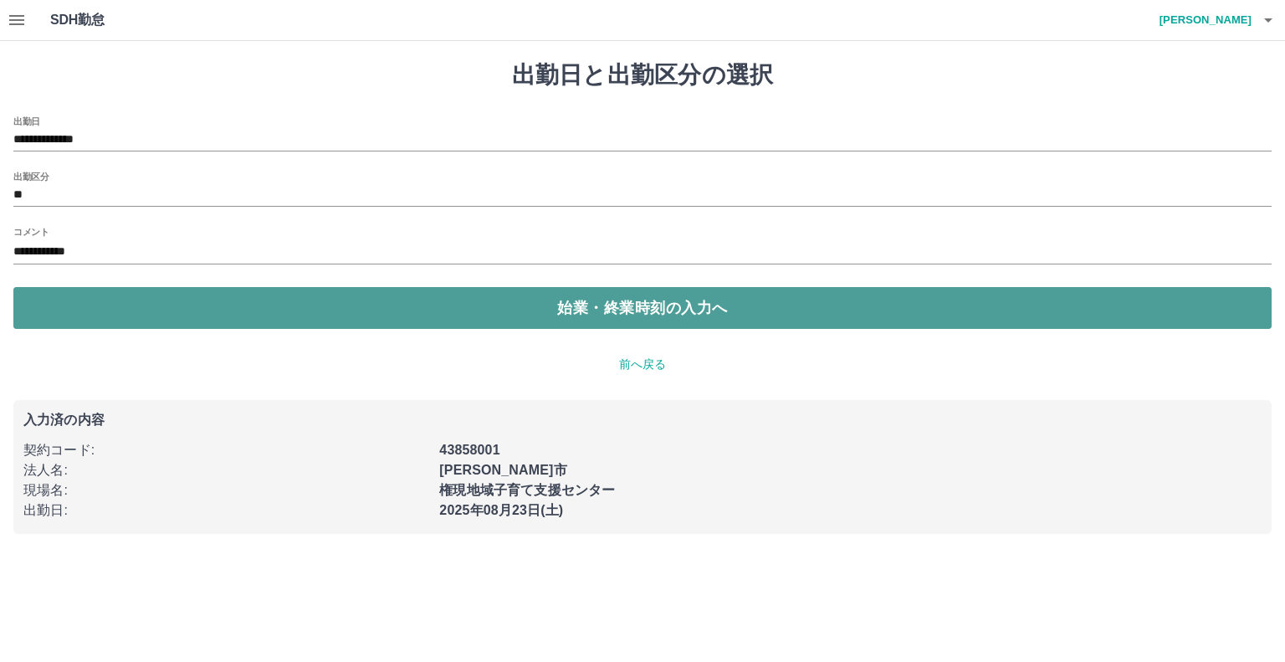
click at [552, 310] on button "始業・終業時刻の入力へ" at bounding box center [642, 308] width 1258 height 42
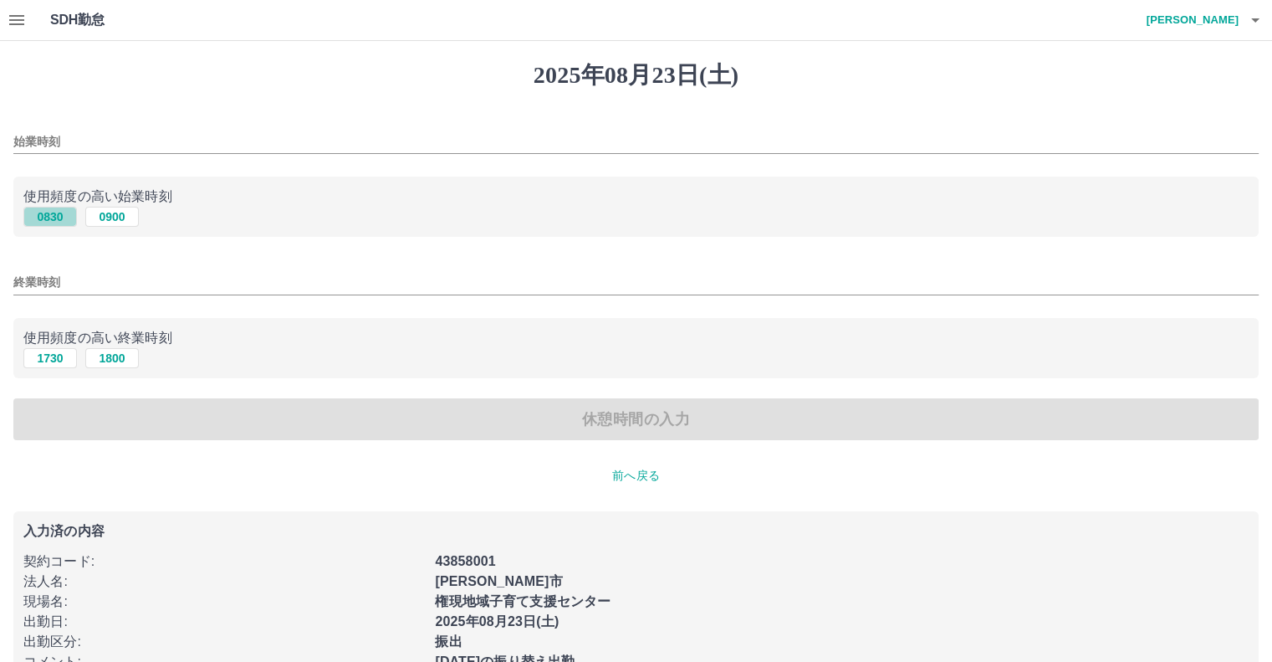
click at [66, 217] on button "0830" at bounding box center [50, 217] width 54 height 20
type input "****"
click at [46, 353] on button "1730" at bounding box center [50, 358] width 54 height 20
type input "****"
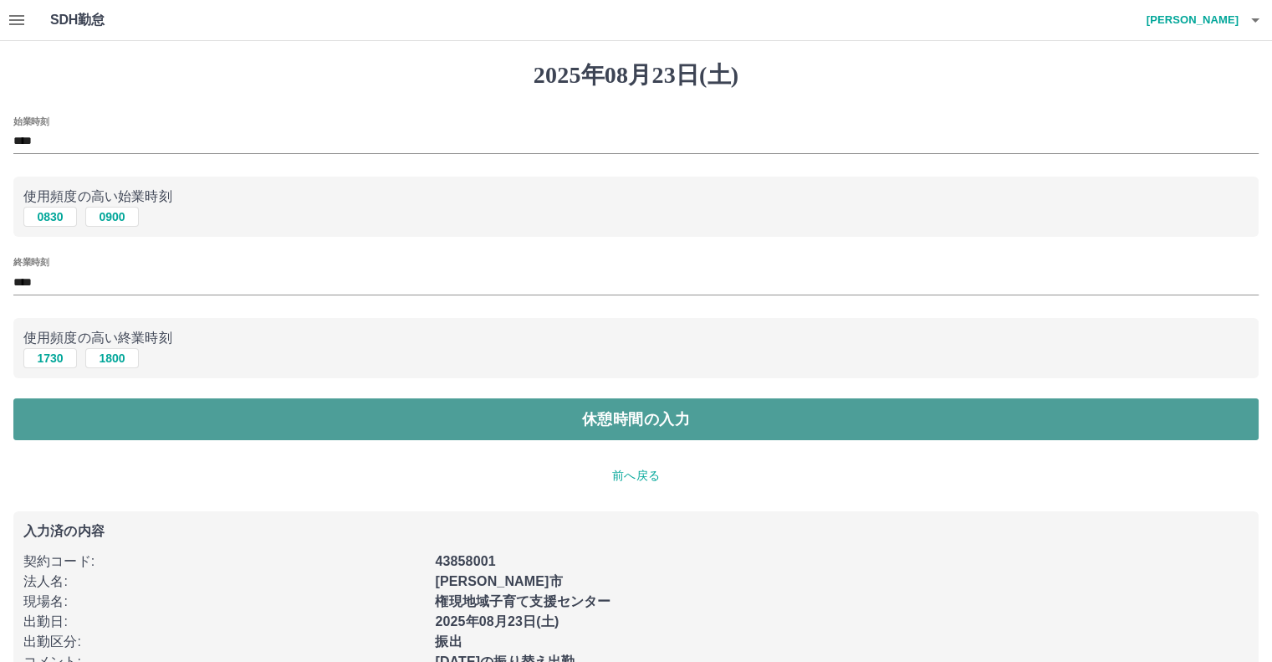
click at [204, 424] on button "休憩時間の入力" at bounding box center [636, 419] width 1246 height 42
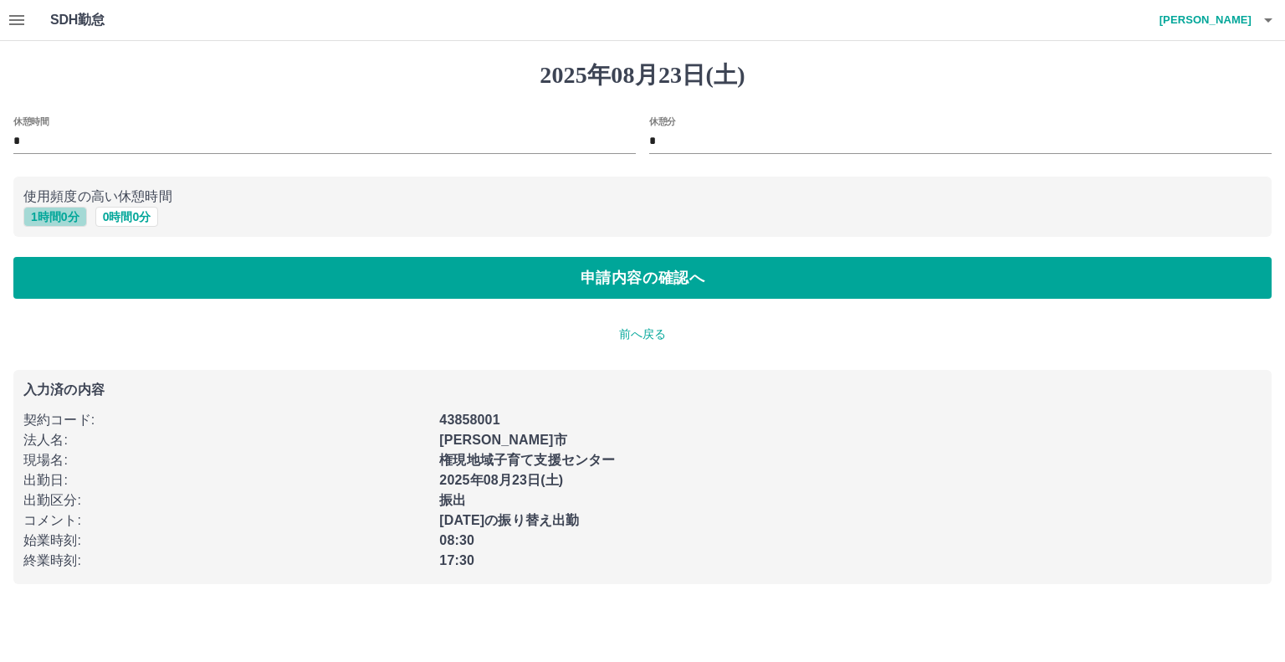
click at [61, 214] on button "1 時間 0 分" at bounding box center [55, 217] width 64 height 20
type input "*"
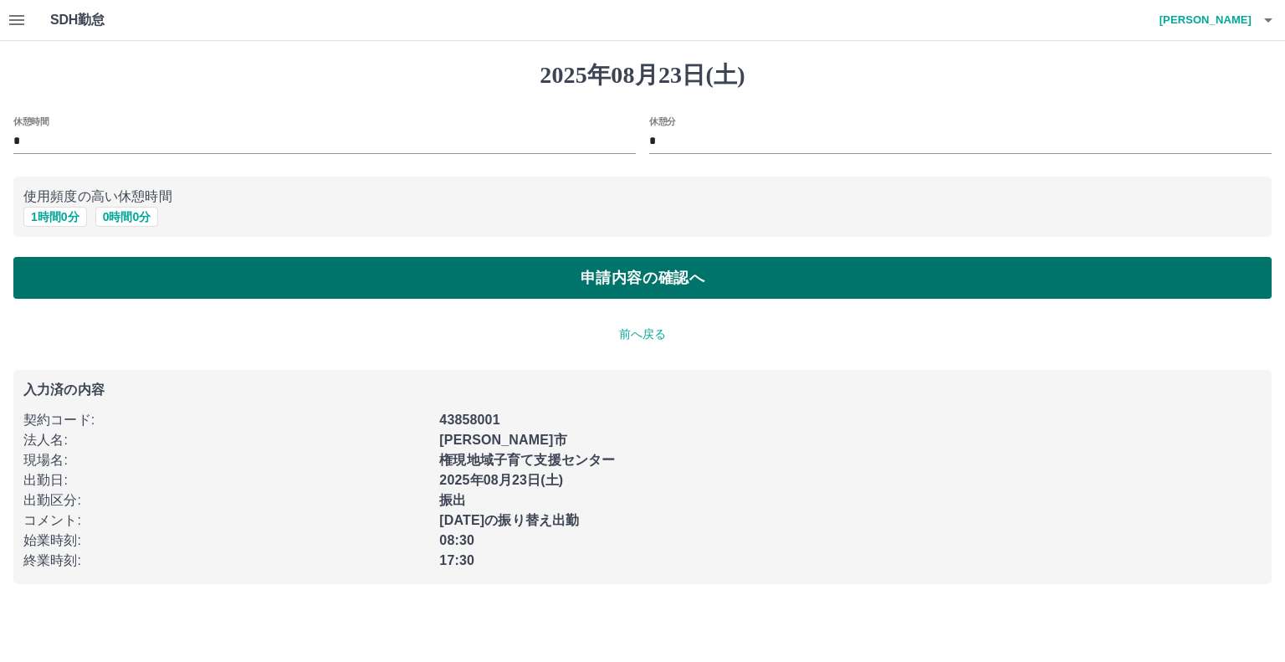
click at [474, 286] on button "申請内容の確認へ" at bounding box center [642, 278] width 1258 height 42
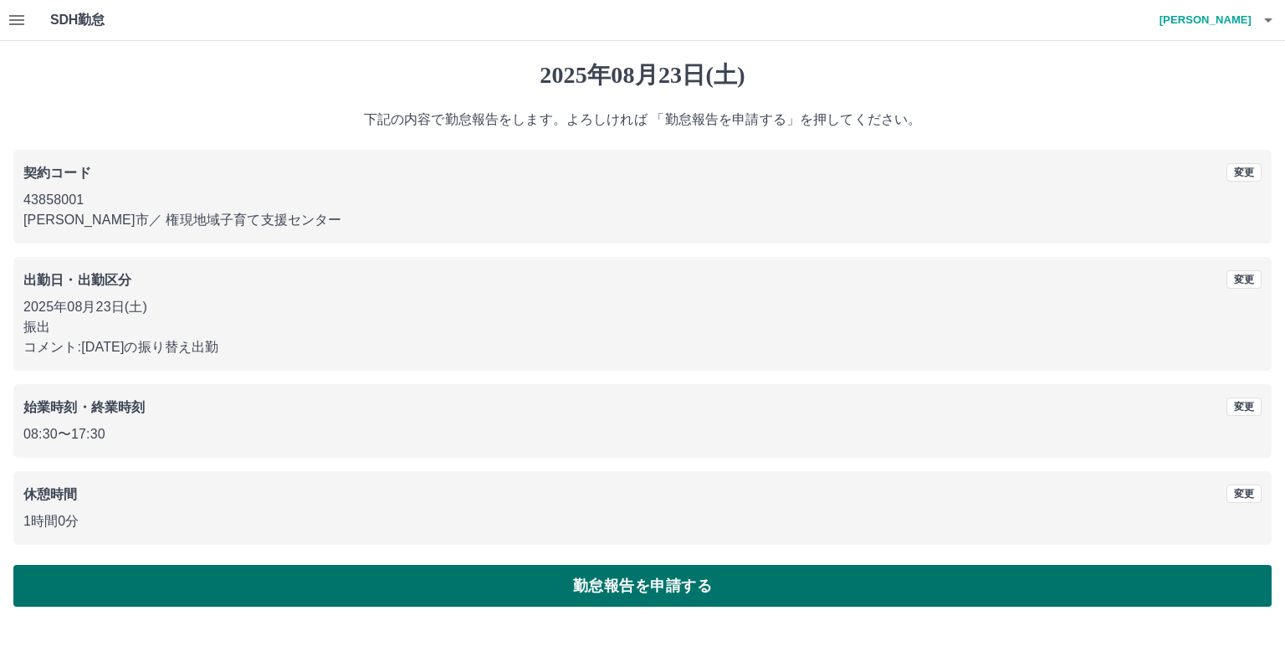
click at [600, 586] on button "勤怠報告を申請する" at bounding box center [642, 586] width 1258 height 42
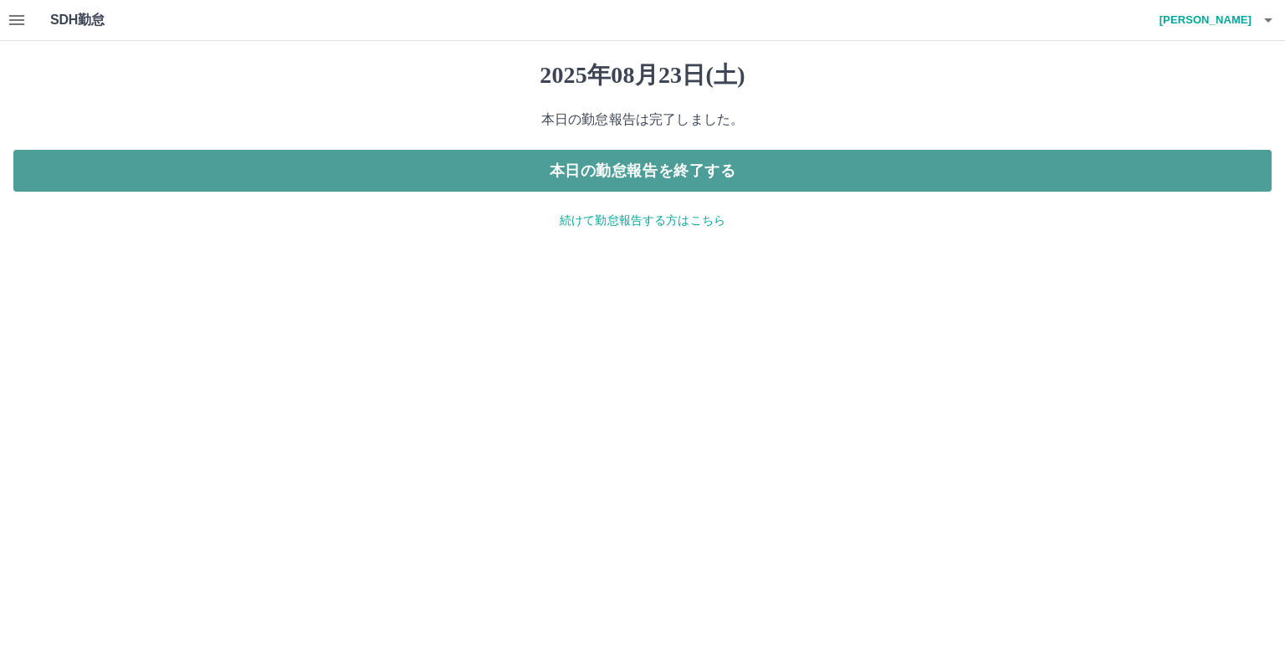
click at [686, 171] on button "本日の勤怠報告を終了する" at bounding box center [642, 171] width 1258 height 42
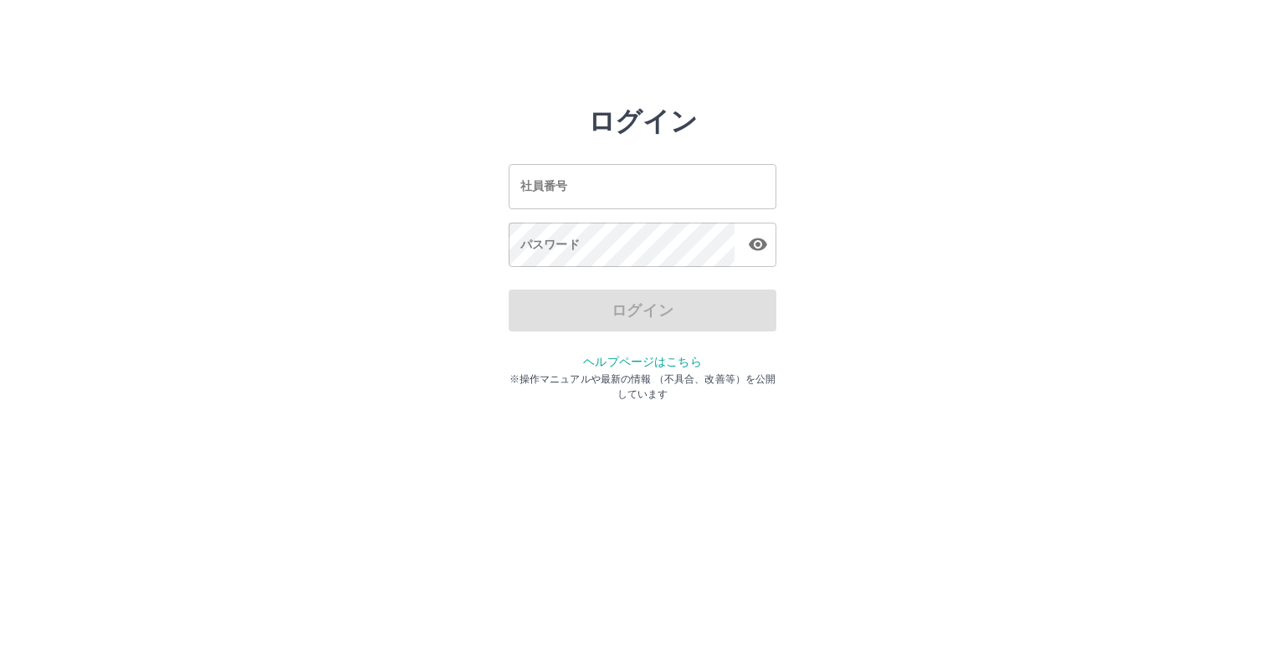
click at [569, 190] on input "社員番号" at bounding box center [643, 186] width 268 height 44
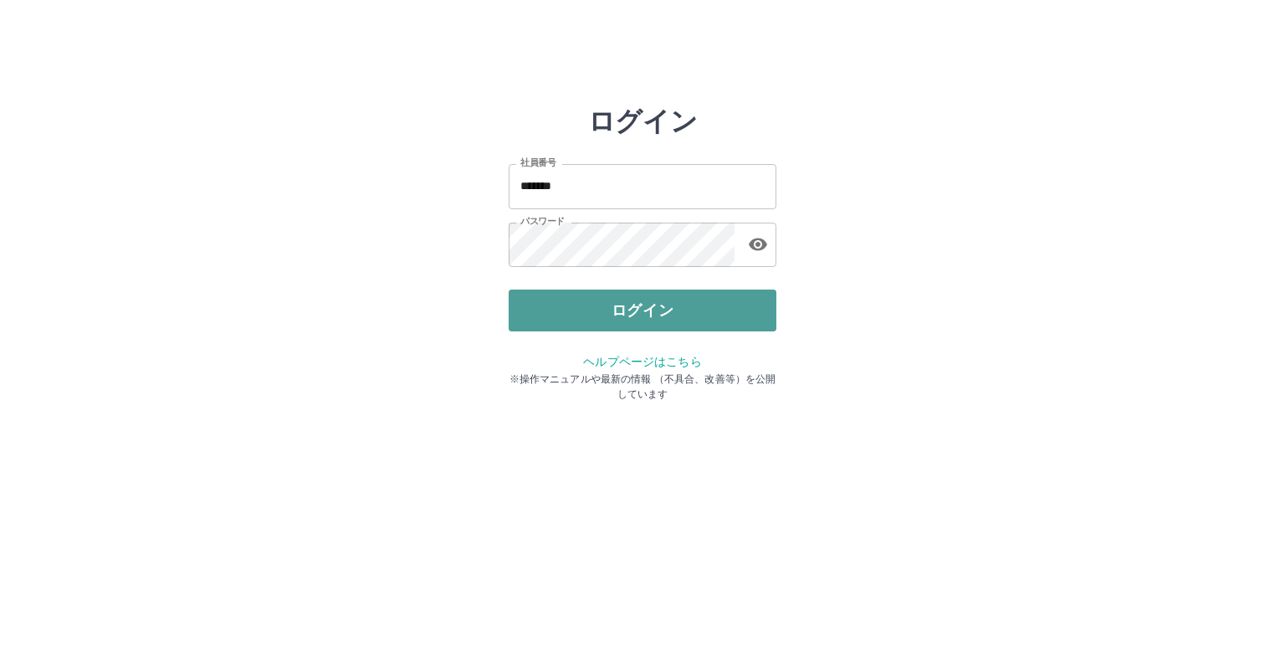
click at [596, 301] on button "ログイン" at bounding box center [643, 310] width 268 height 42
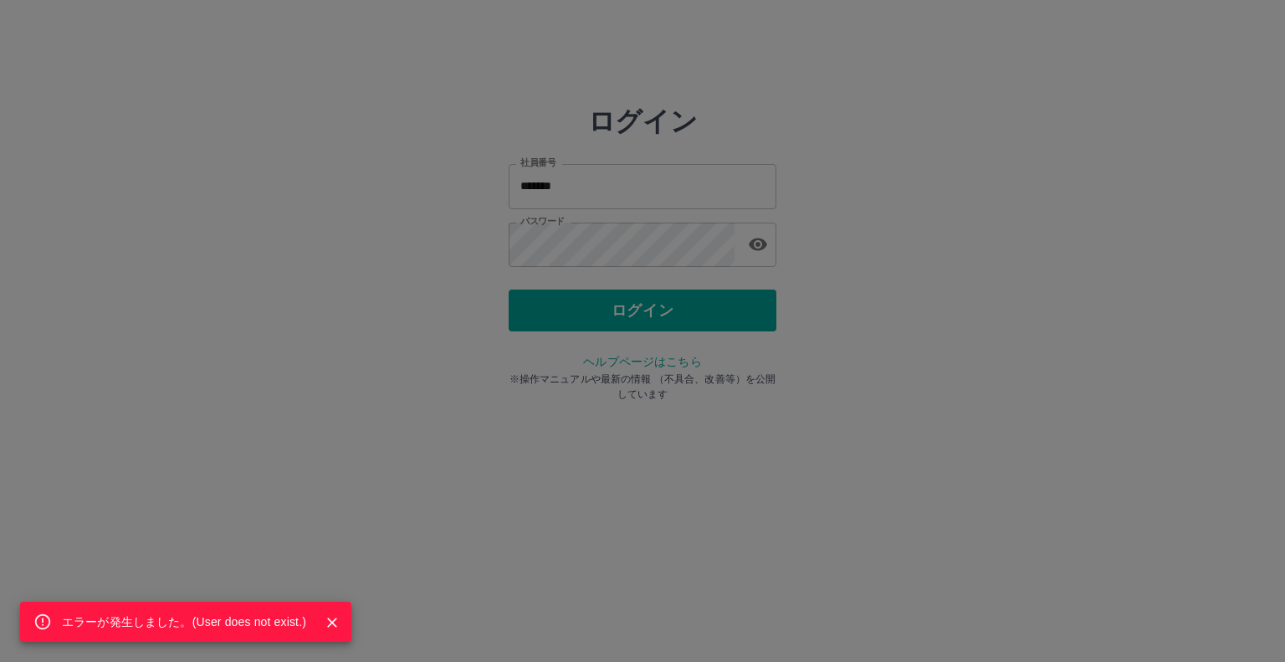
click at [617, 310] on div "エラーが発生しました。( User does not exist. )" at bounding box center [642, 331] width 1285 height 662
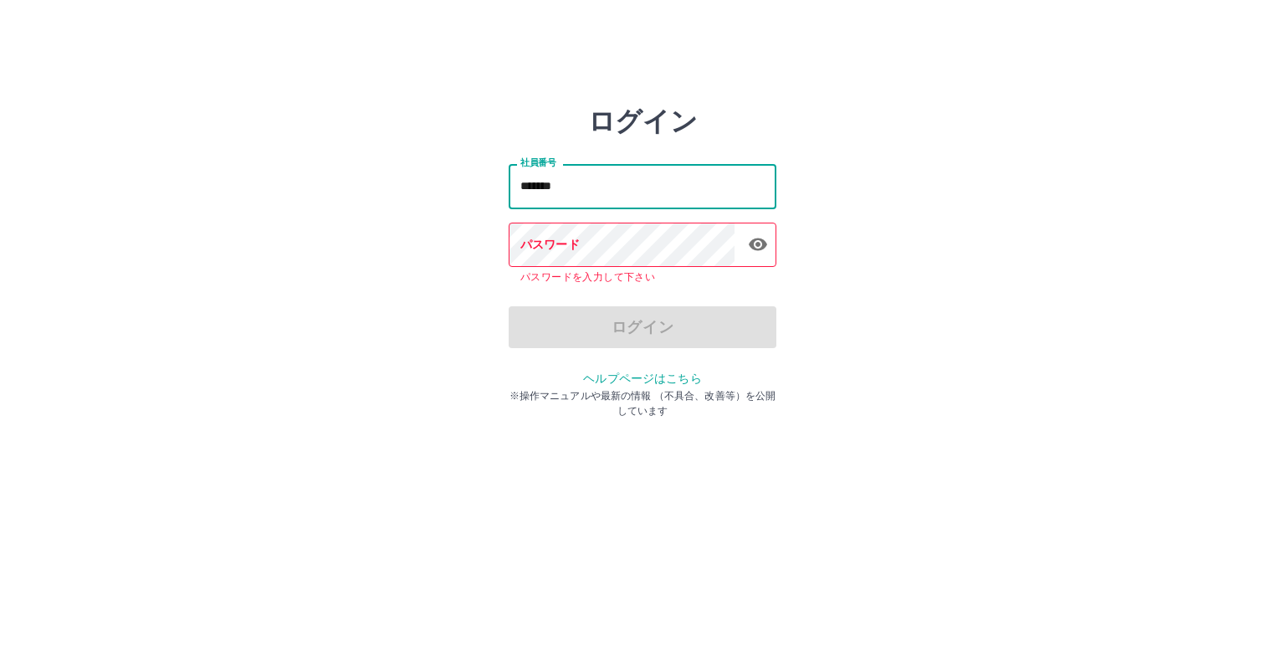
click at [605, 185] on input "*******" at bounding box center [643, 186] width 268 height 44
type input "*"
type input "*******"
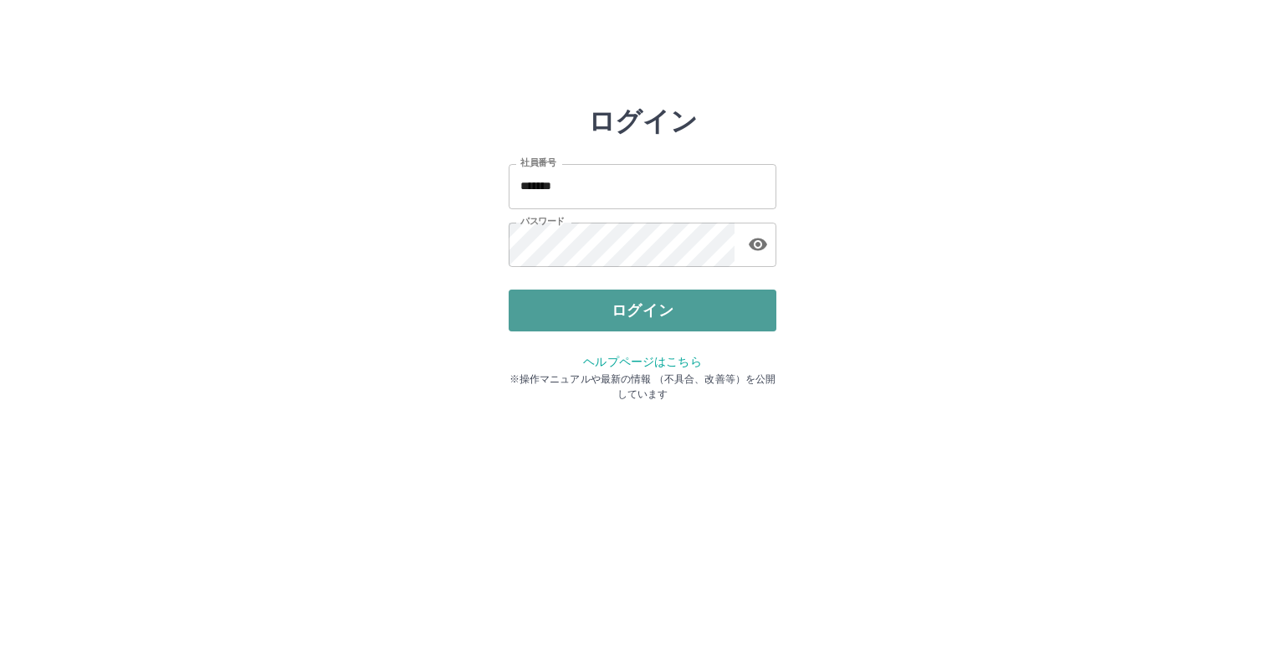
click at [604, 299] on button "ログイン" at bounding box center [643, 310] width 268 height 42
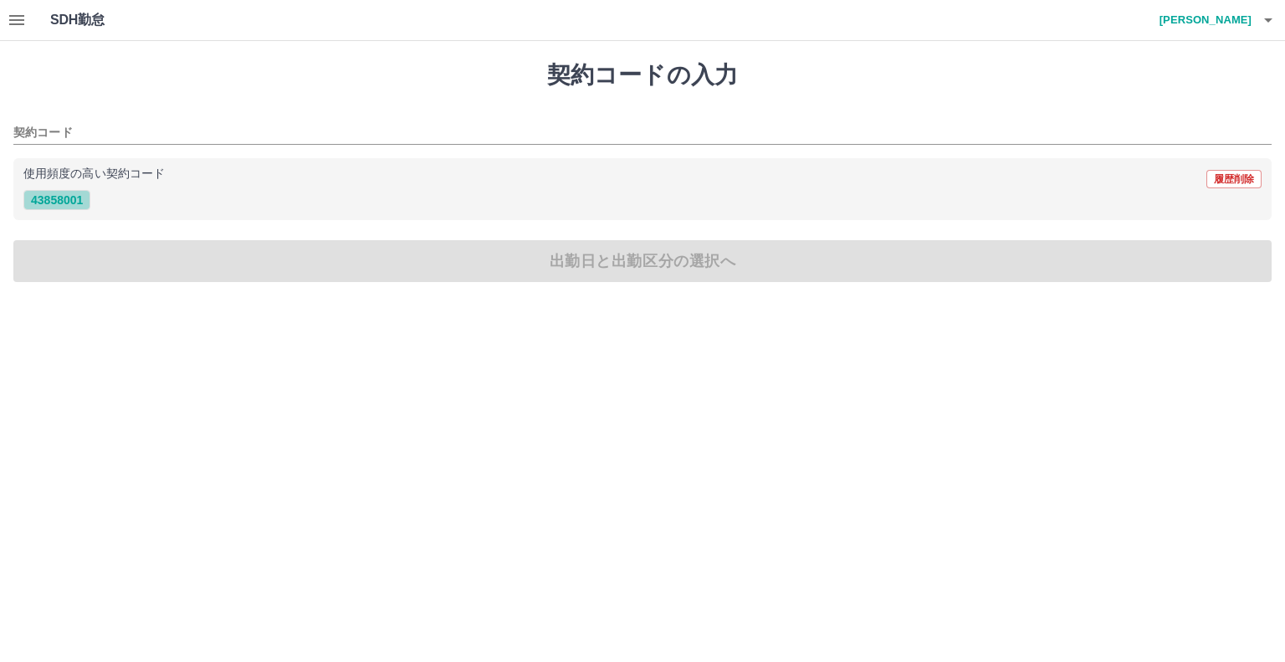
click at [37, 196] on button "43858001" at bounding box center [56, 200] width 67 height 20
type input "********"
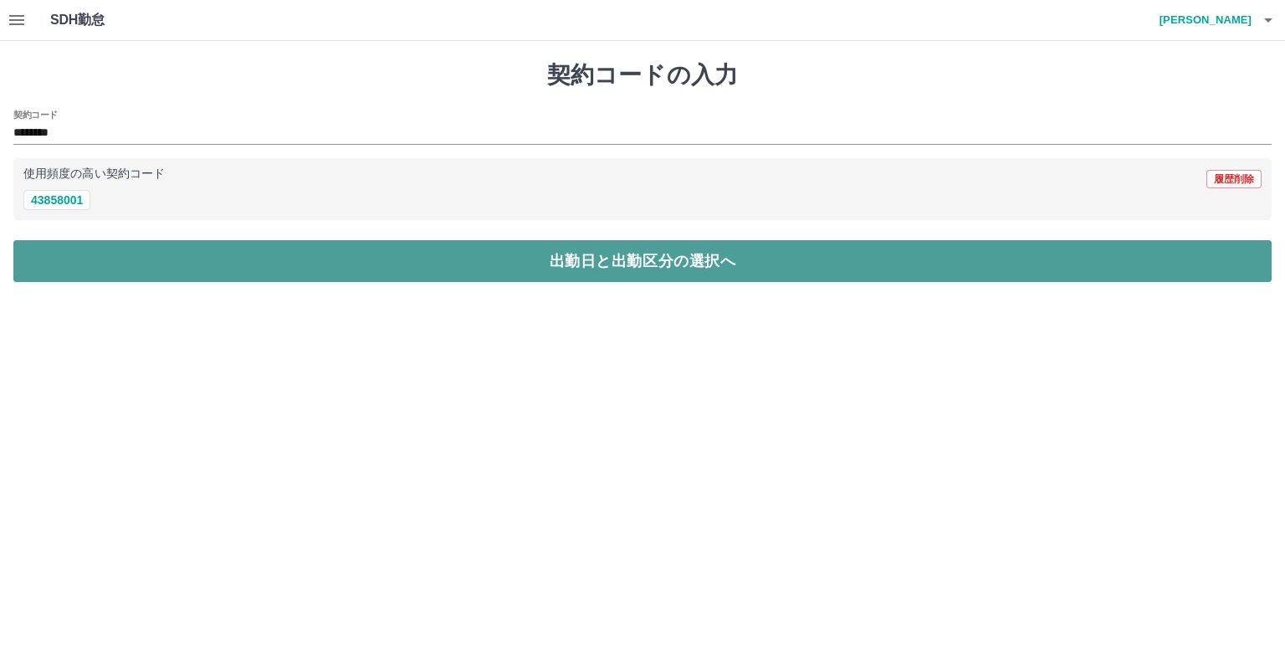
click at [59, 256] on button "出勤日と出勤区分の選択へ" at bounding box center [642, 261] width 1258 height 42
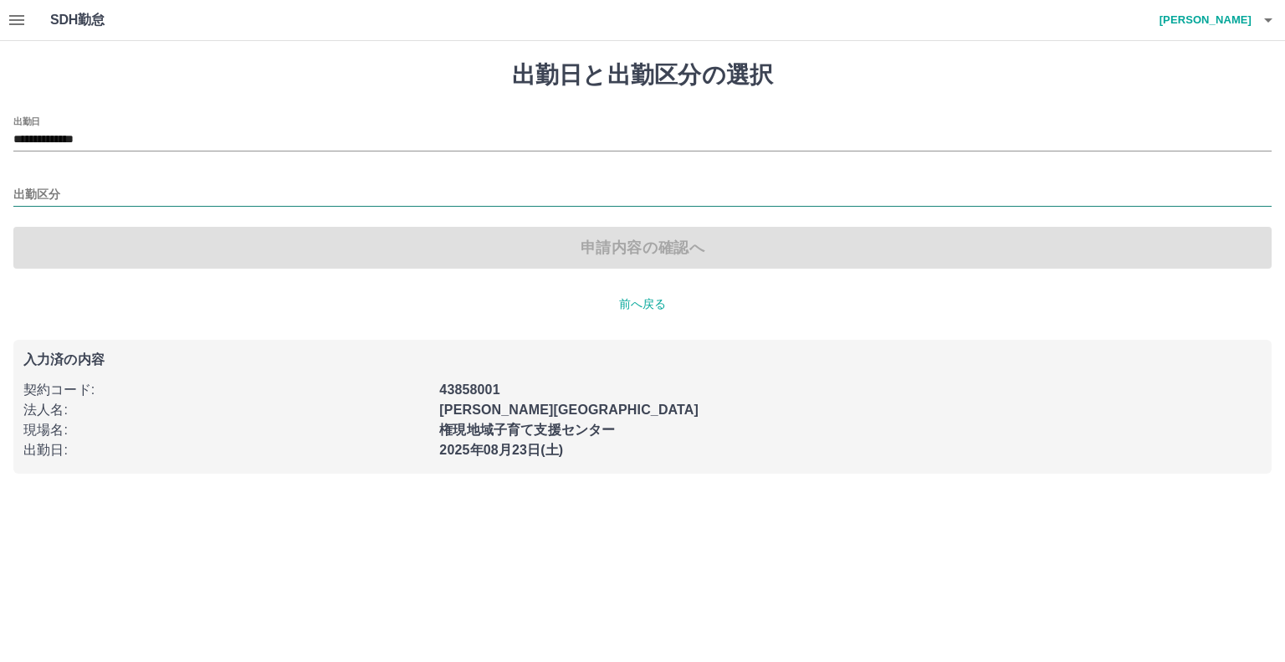
click at [34, 195] on input "出勤区分" at bounding box center [642, 195] width 1258 height 21
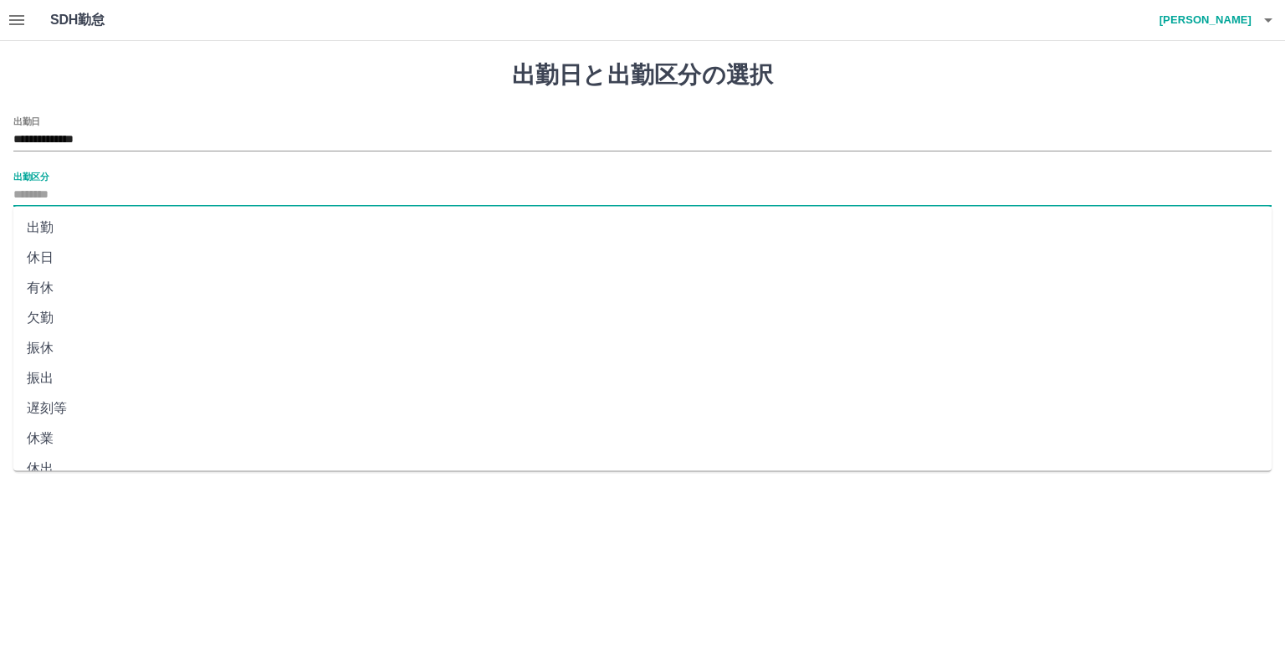
click at [40, 225] on li "出勤" at bounding box center [642, 227] width 1258 height 30
type input "**"
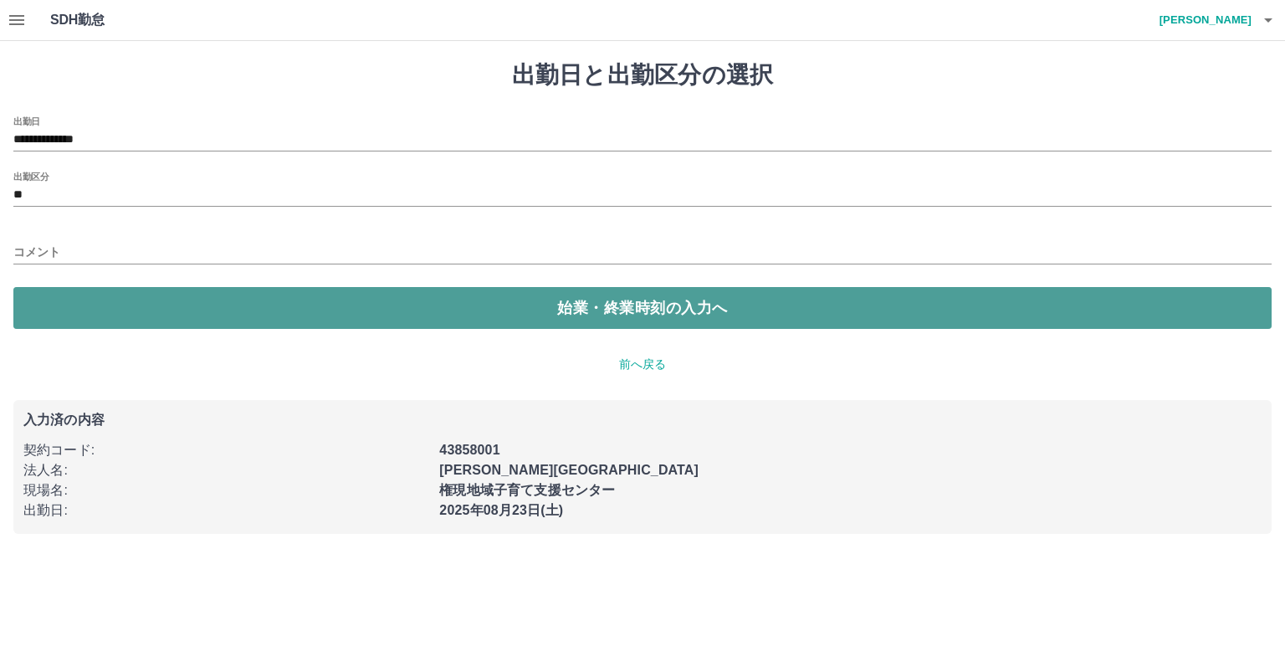
click at [97, 299] on button "始業・終業時刻の入力へ" at bounding box center [642, 308] width 1258 height 42
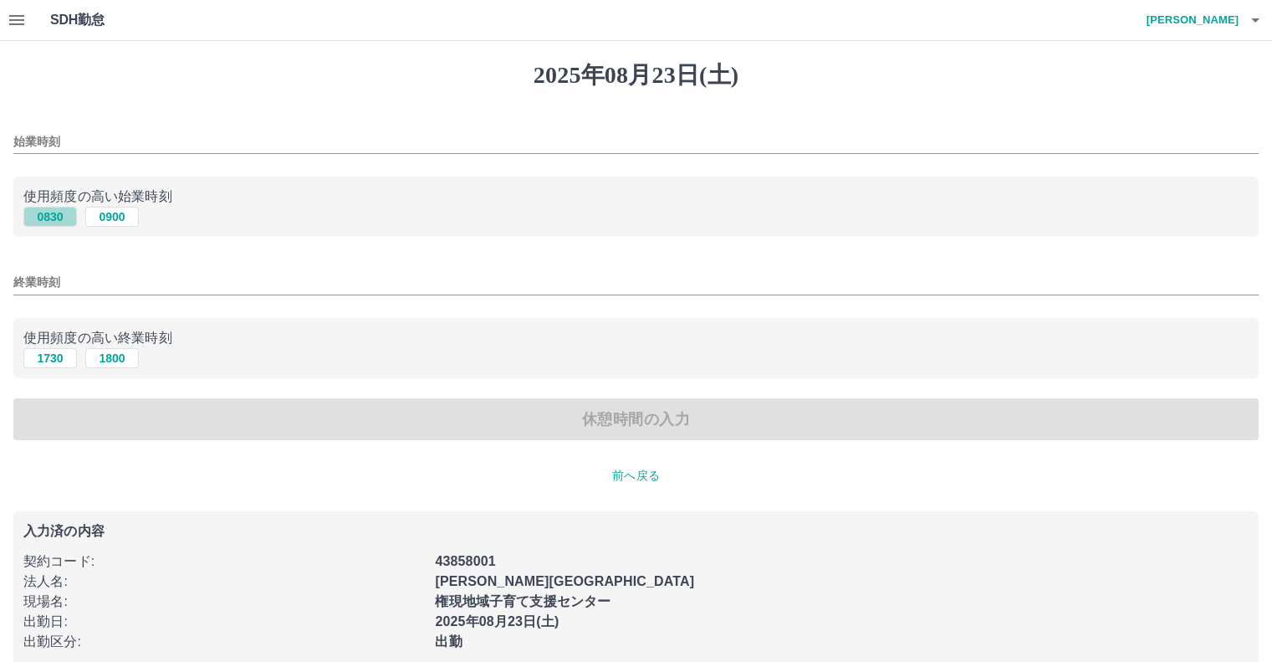
click at [59, 217] on button "0830" at bounding box center [50, 217] width 54 height 20
type input "****"
click at [57, 355] on button "1730" at bounding box center [50, 358] width 54 height 20
type input "****"
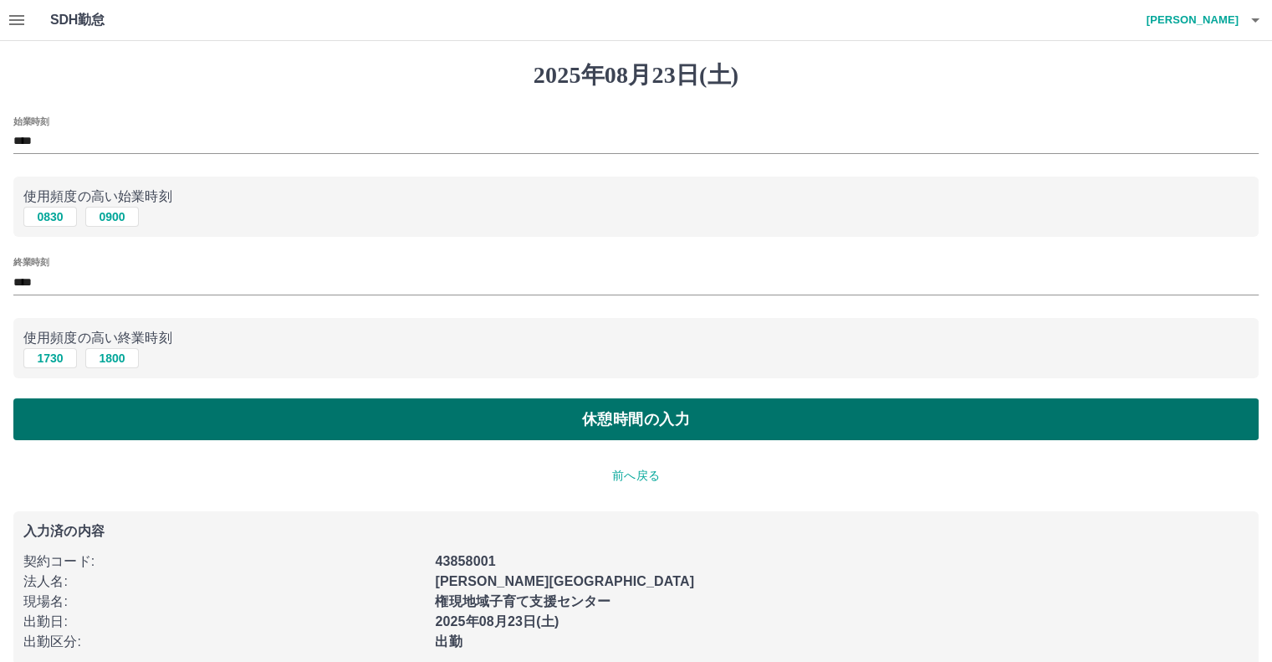
click at [606, 428] on button "休憩時間の入力" at bounding box center [636, 419] width 1246 height 42
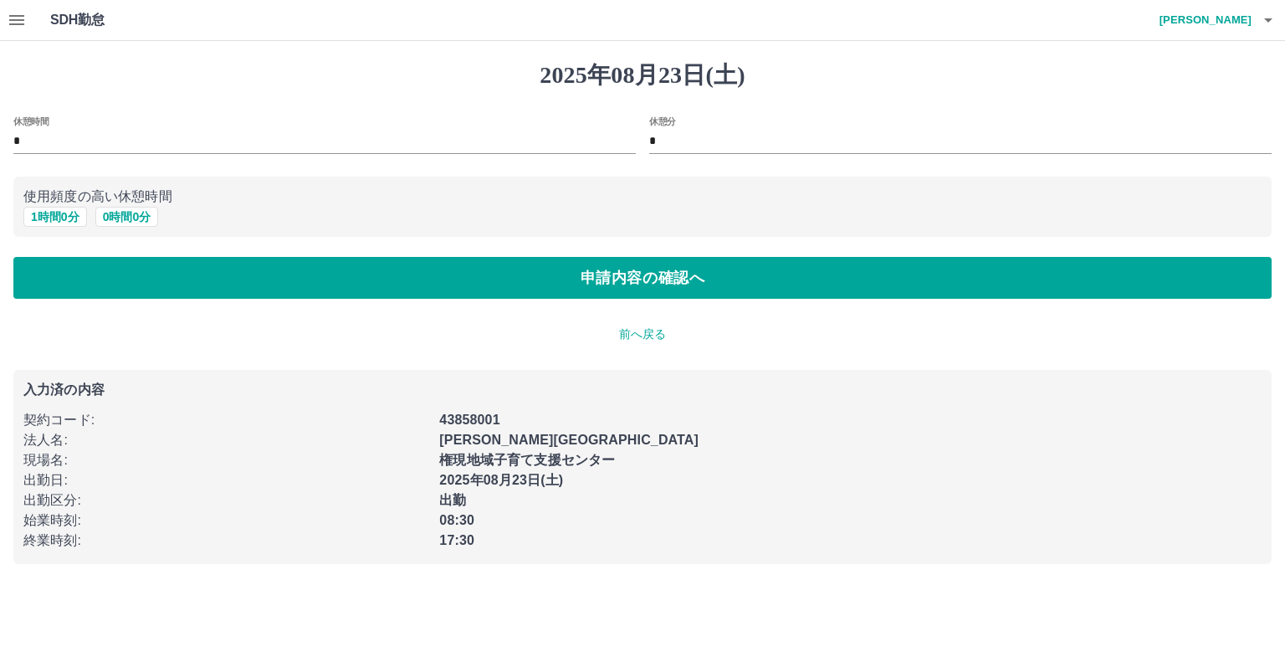
click at [619, 336] on p "前へ戻る" at bounding box center [642, 334] width 1258 height 18
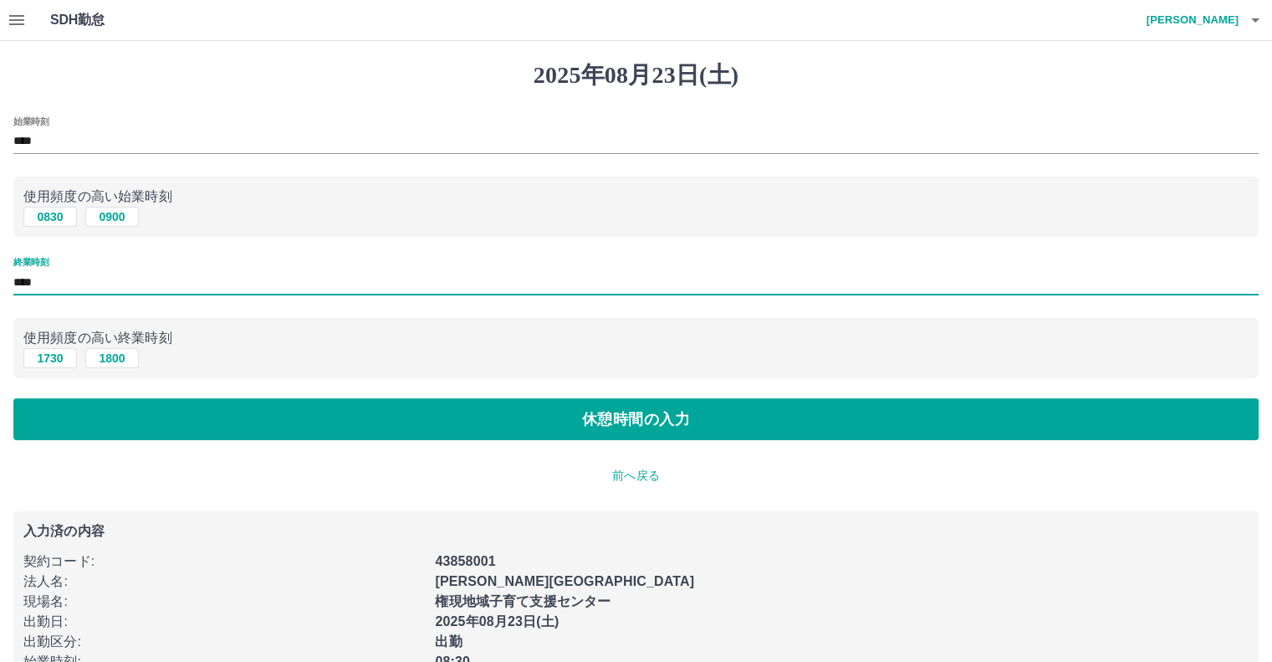
click at [28, 282] on input "****" at bounding box center [636, 282] width 1246 height 24
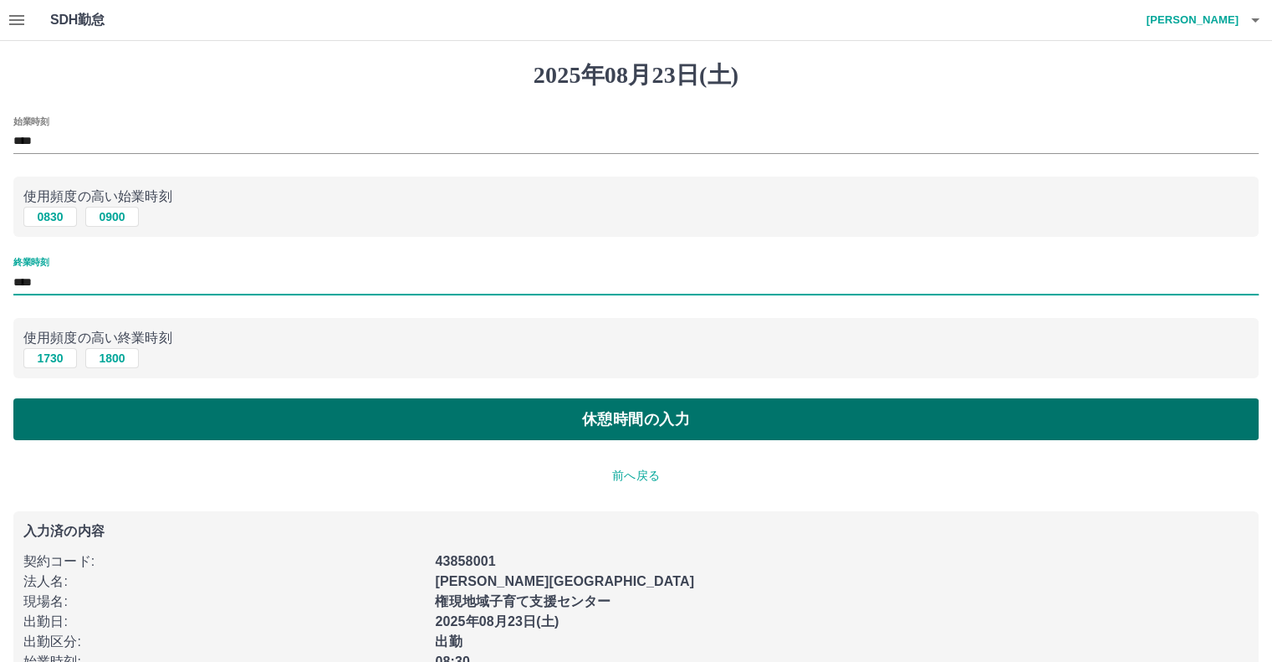
type input "****"
click at [464, 412] on button "休憩時間の入力" at bounding box center [636, 419] width 1246 height 42
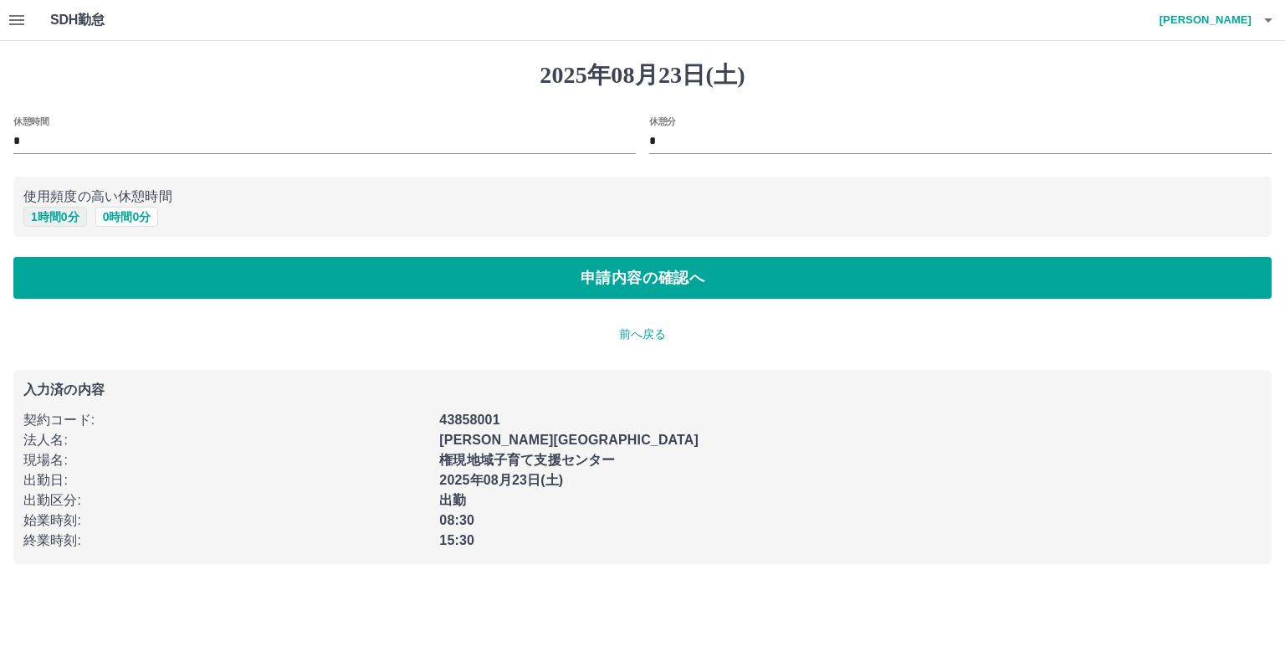
click at [74, 213] on button "1 時間 0 分" at bounding box center [55, 217] width 64 height 20
type input "*"
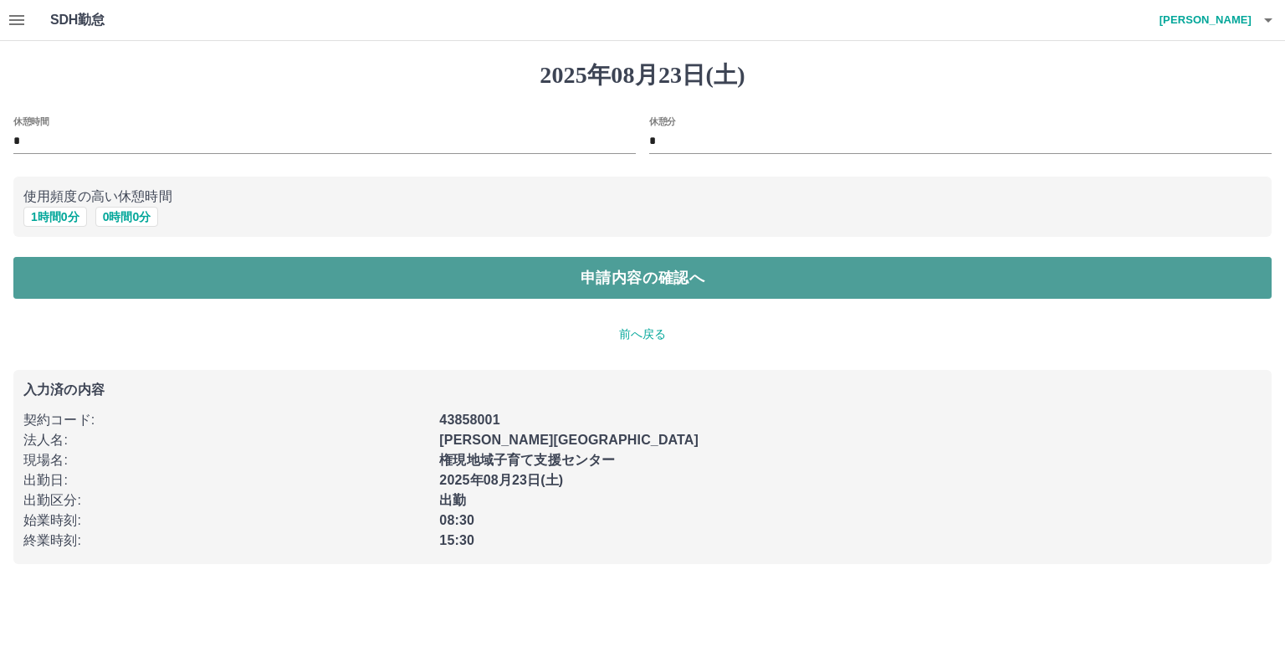
click at [640, 282] on button "申請内容の確認へ" at bounding box center [642, 278] width 1258 height 42
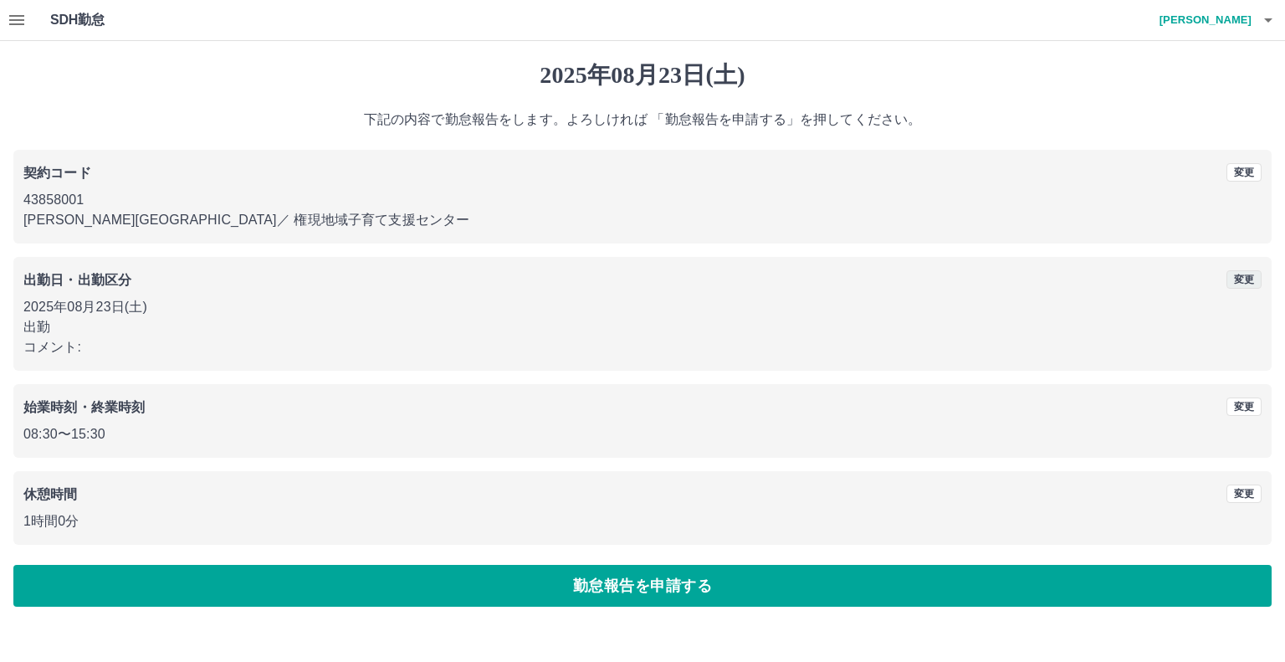
click at [1235, 277] on button "変更" at bounding box center [1243, 279] width 35 height 18
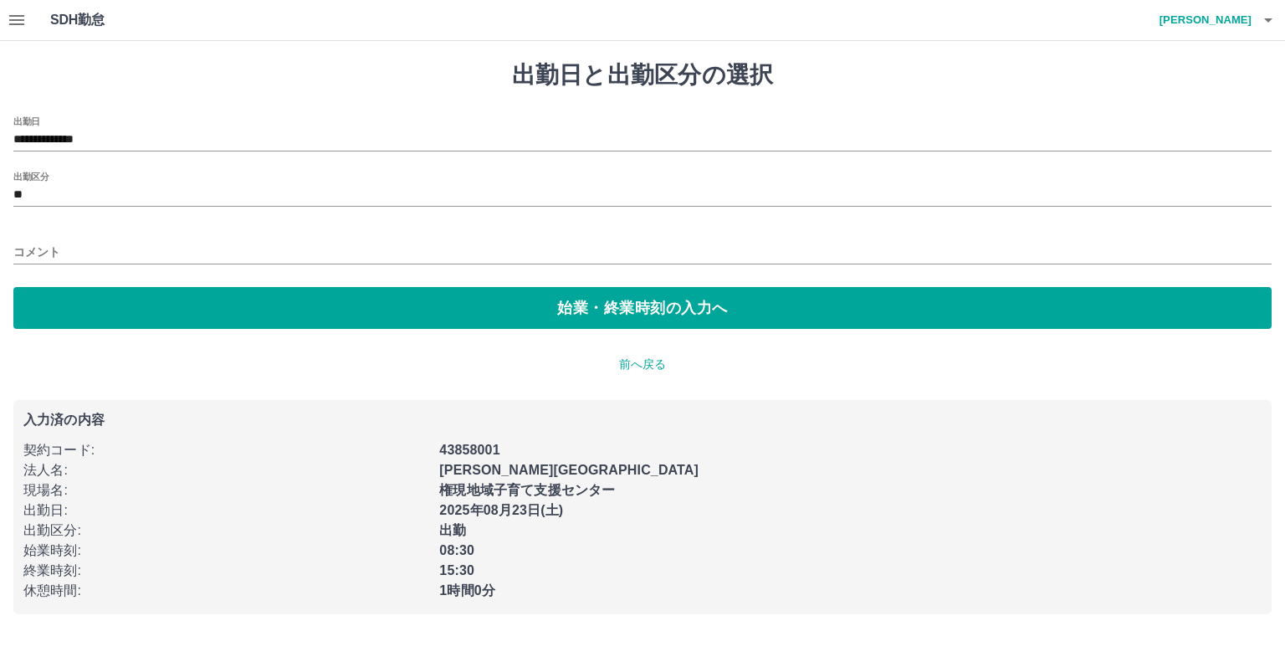
click at [77, 248] on input "コメント" at bounding box center [642, 252] width 1258 height 24
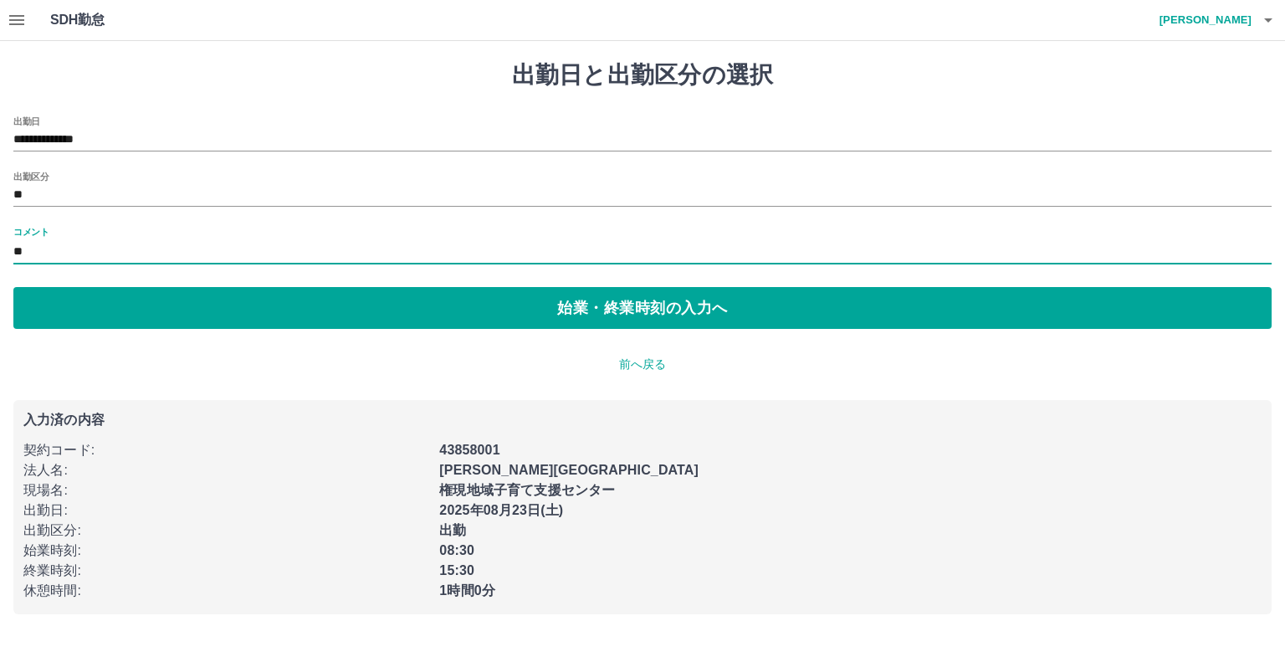
type input "*"
click at [228, 248] on input "**********" at bounding box center [642, 252] width 1258 height 24
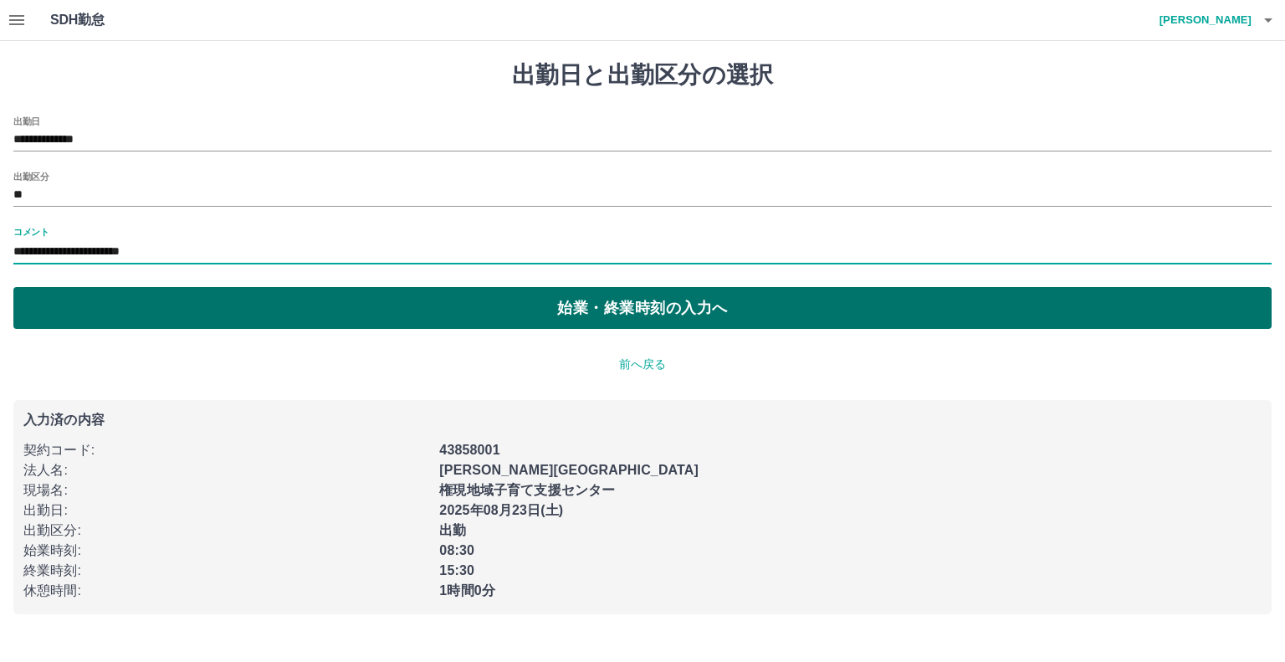
type input "**********"
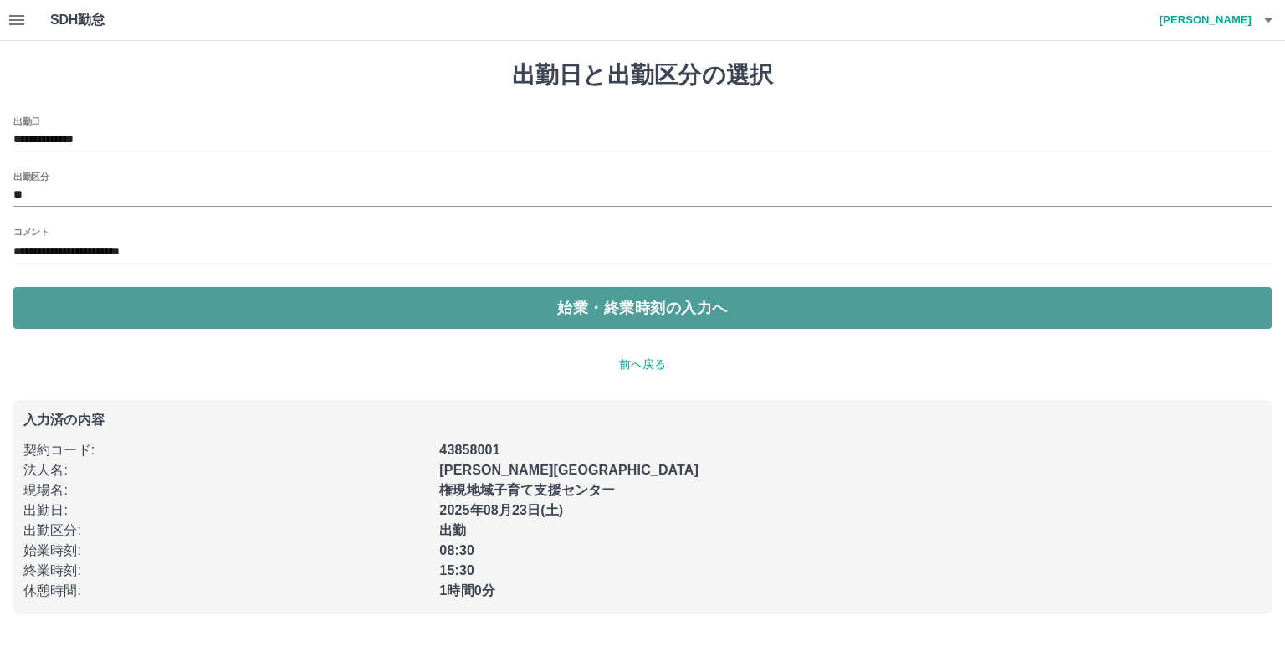
click at [557, 307] on button "始業・終業時刻の入力へ" at bounding box center [642, 308] width 1258 height 42
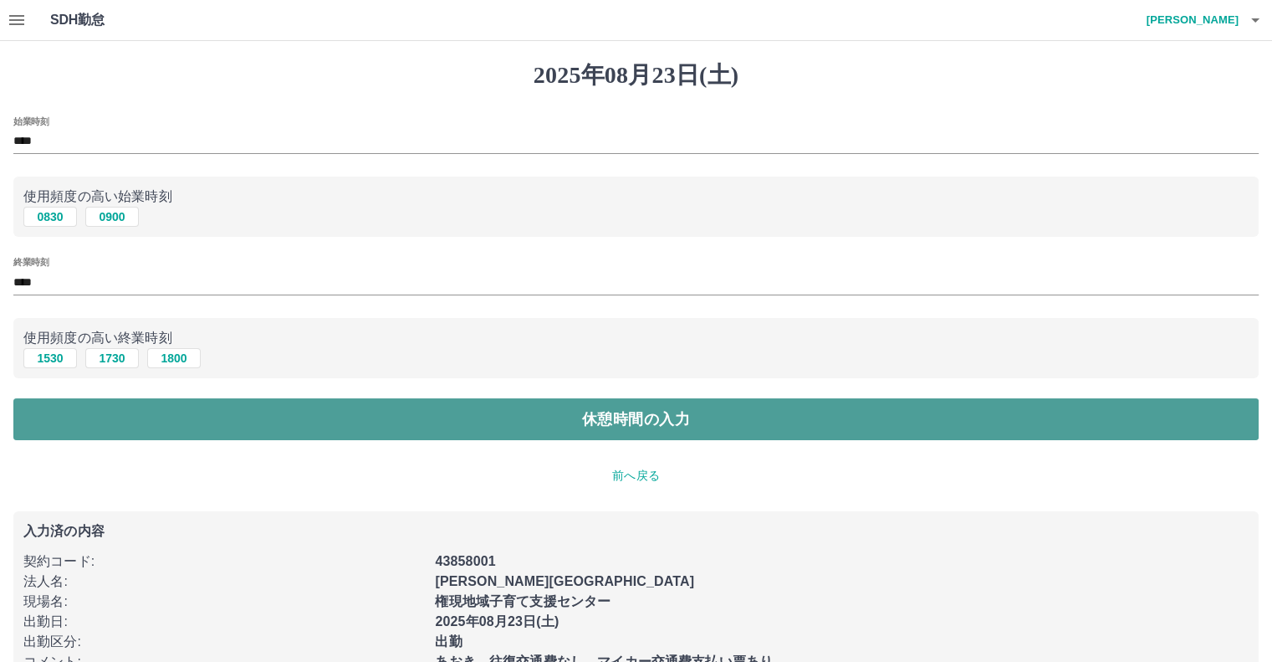
click at [607, 422] on button "休憩時間の入力" at bounding box center [636, 419] width 1246 height 42
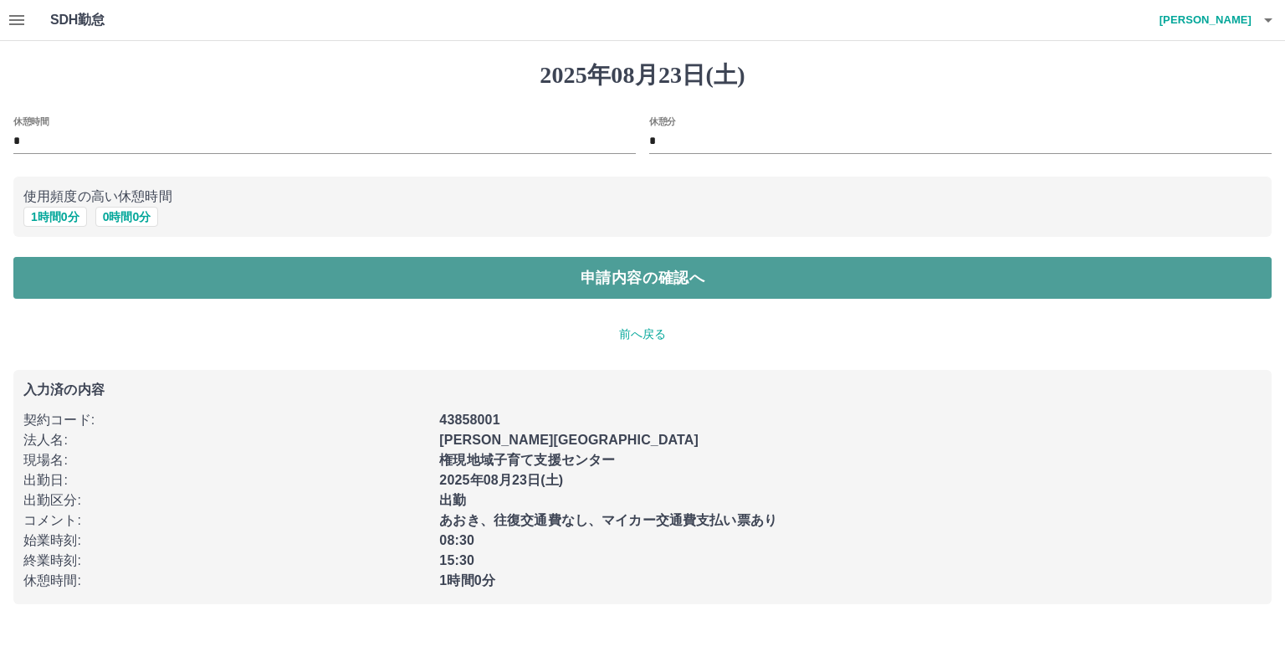
click at [678, 283] on button "申請内容の確認へ" at bounding box center [642, 278] width 1258 height 42
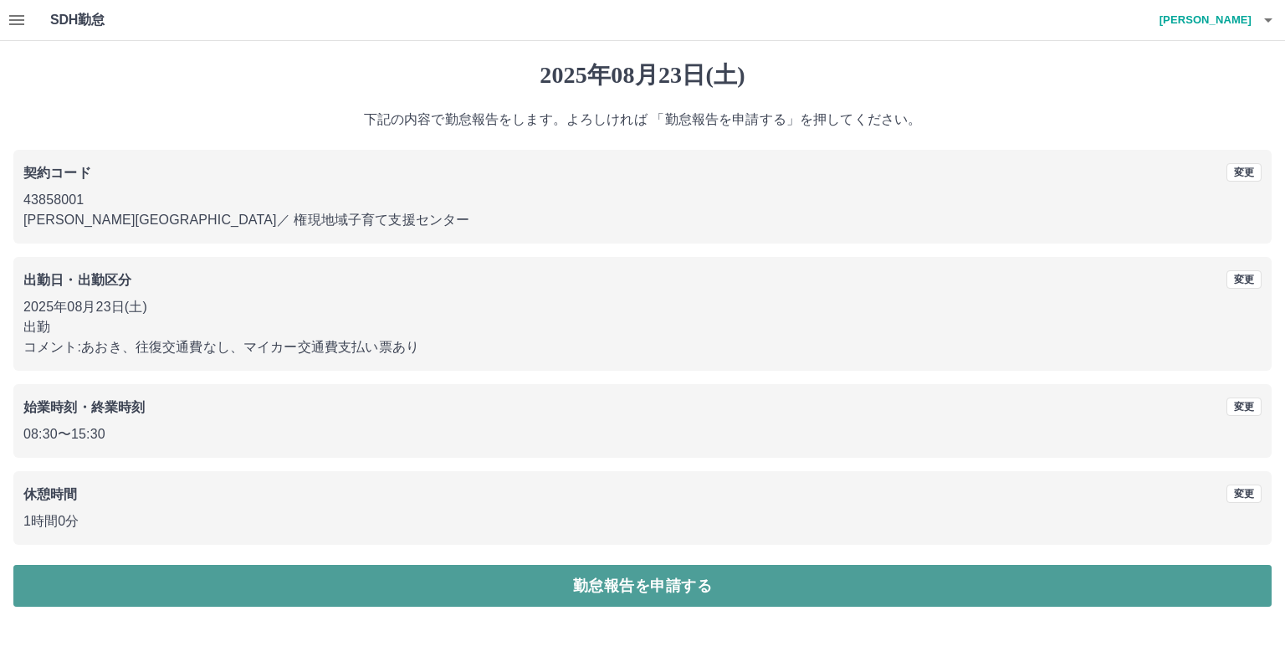
click at [661, 584] on button "勤怠報告を申請する" at bounding box center [642, 586] width 1258 height 42
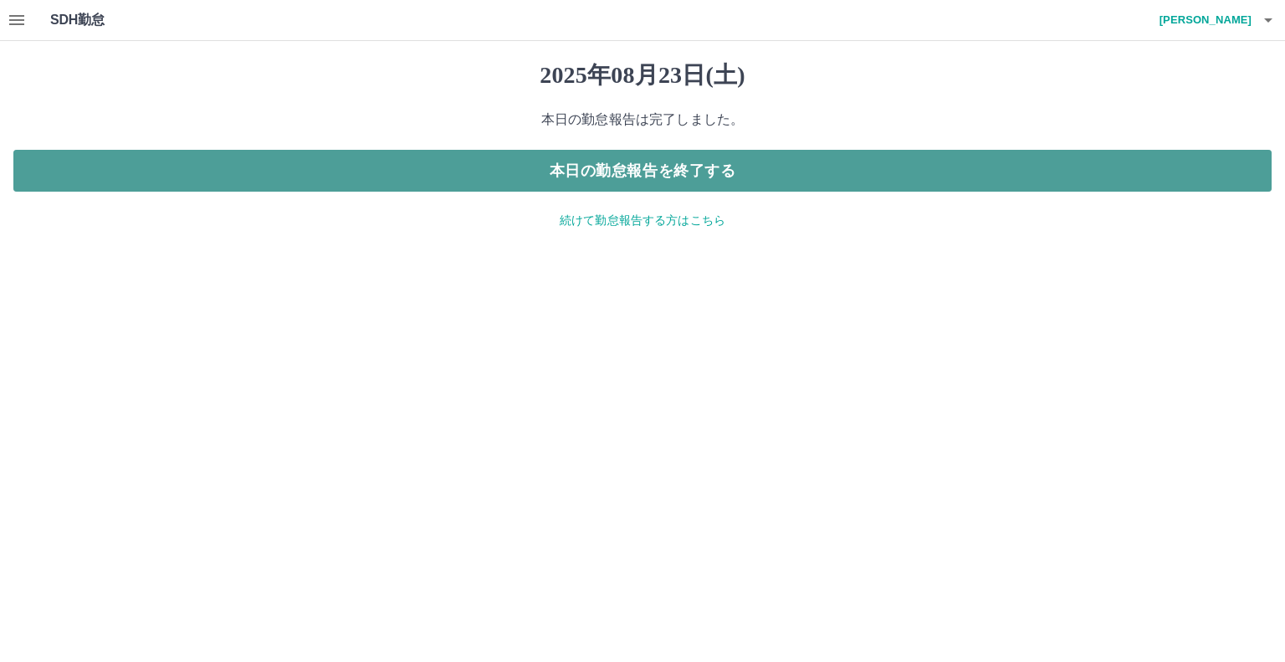
click at [689, 173] on button "本日の勤怠報告を終了する" at bounding box center [642, 171] width 1258 height 42
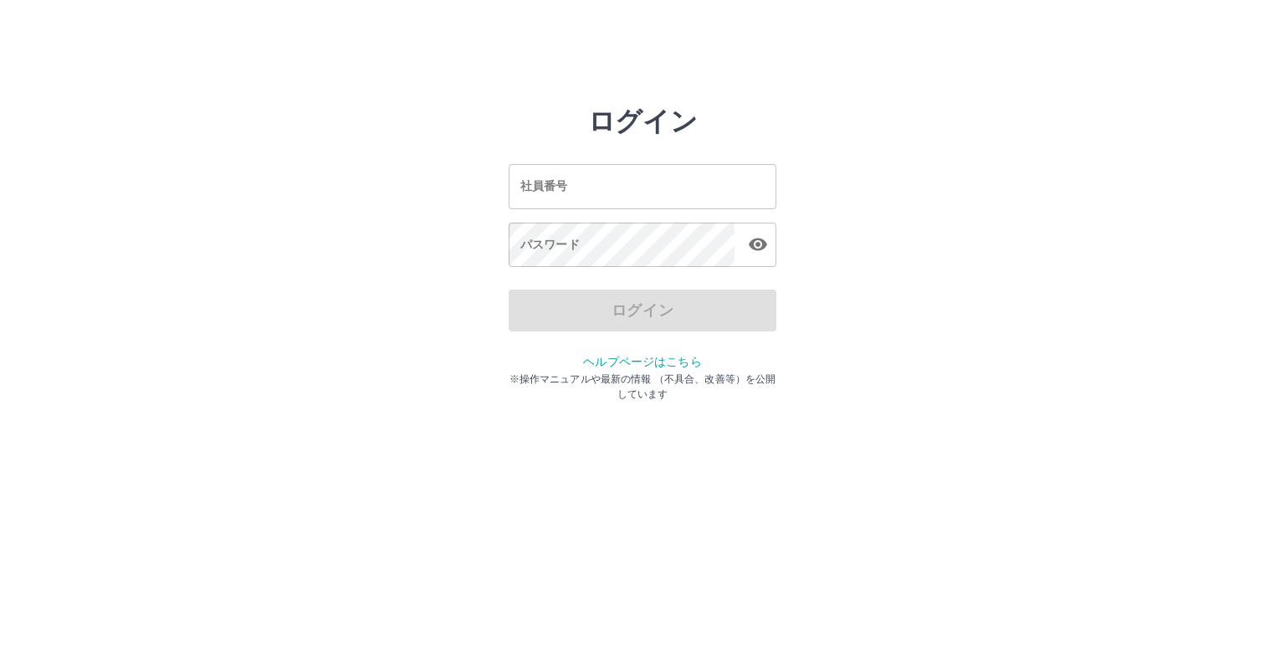
drag, startPoint x: 1090, startPoint y: 58, endPoint x: 1103, endPoint y: 43, distance: 20.1
click at [1103, 43] on html "ログイン 社員番号 社員番号 パスワード パスワード ログイン ヘルプページはこちら ※操作マニュアルや最新の情報 （不具合、改善等）を公開しています" at bounding box center [642, 186] width 1285 height 373
